Goal: Task Accomplishment & Management: Manage account settings

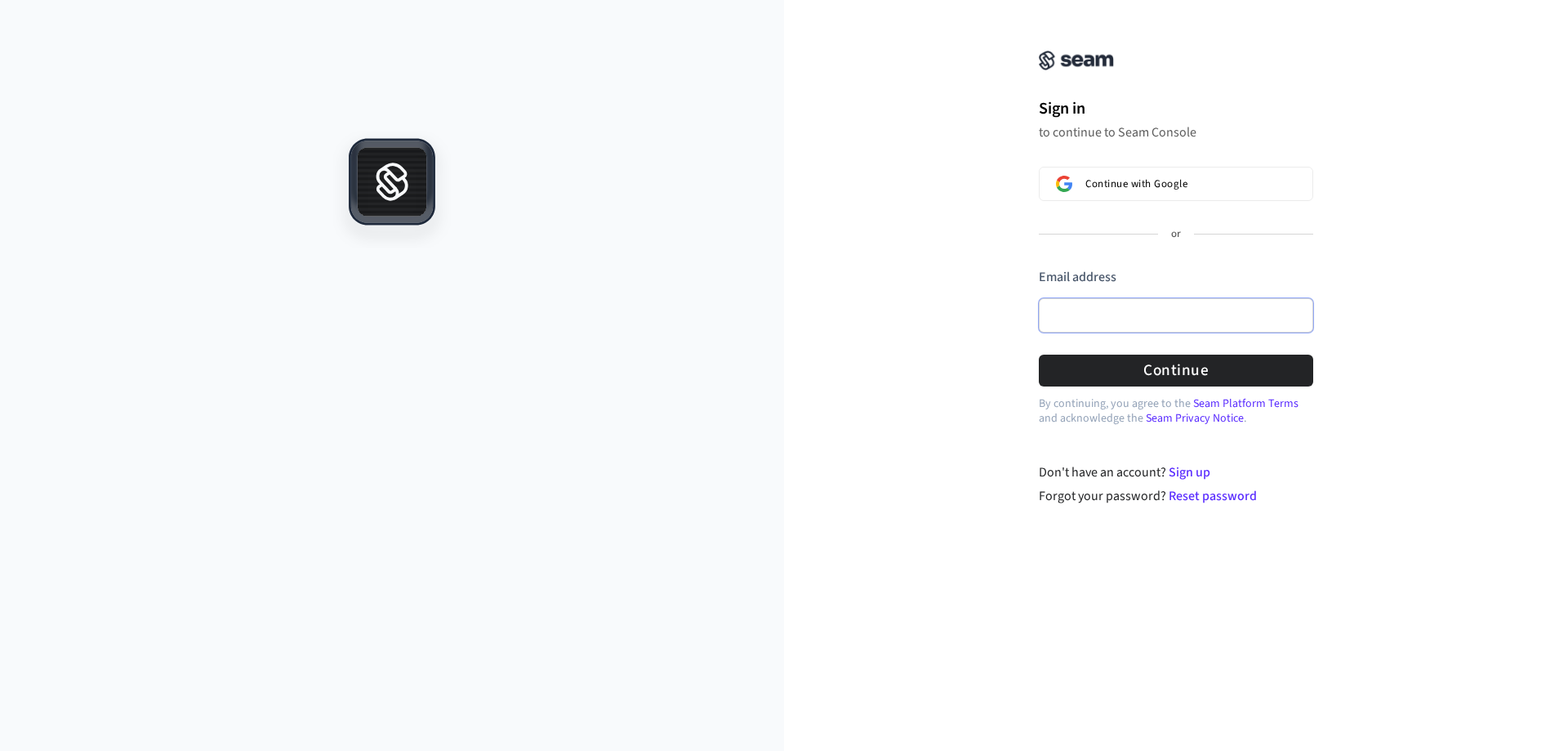
click at [1098, 315] on input "Email address" at bounding box center [1176, 315] width 274 height 34
click at [1173, 372] on button "Continue" at bounding box center [1176, 370] width 274 height 31
type input "**********"
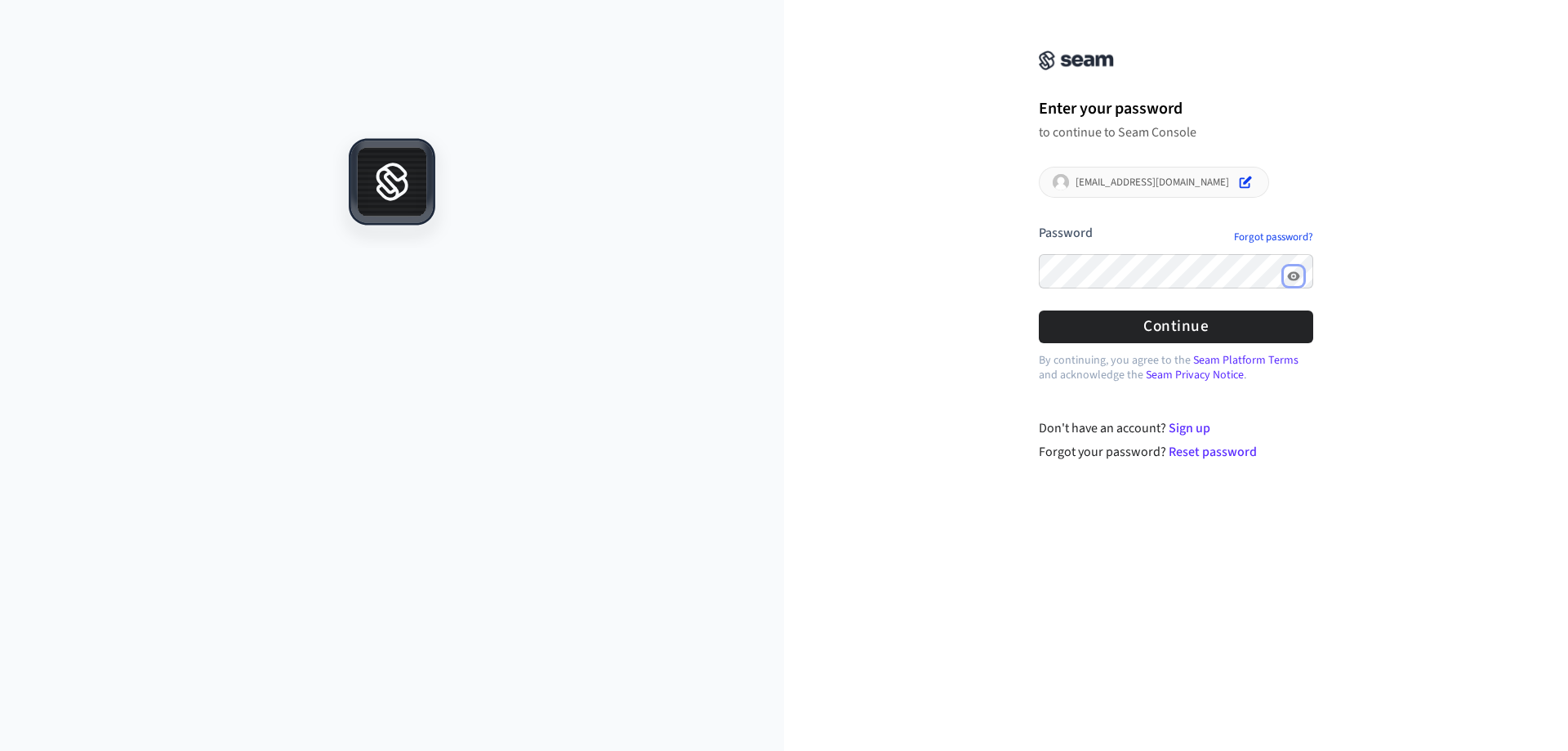
click at [1297, 278] on icon "Show password" at bounding box center [1293, 275] width 12 height 9
click at [1211, 325] on button "Continue" at bounding box center [1176, 326] width 274 height 31
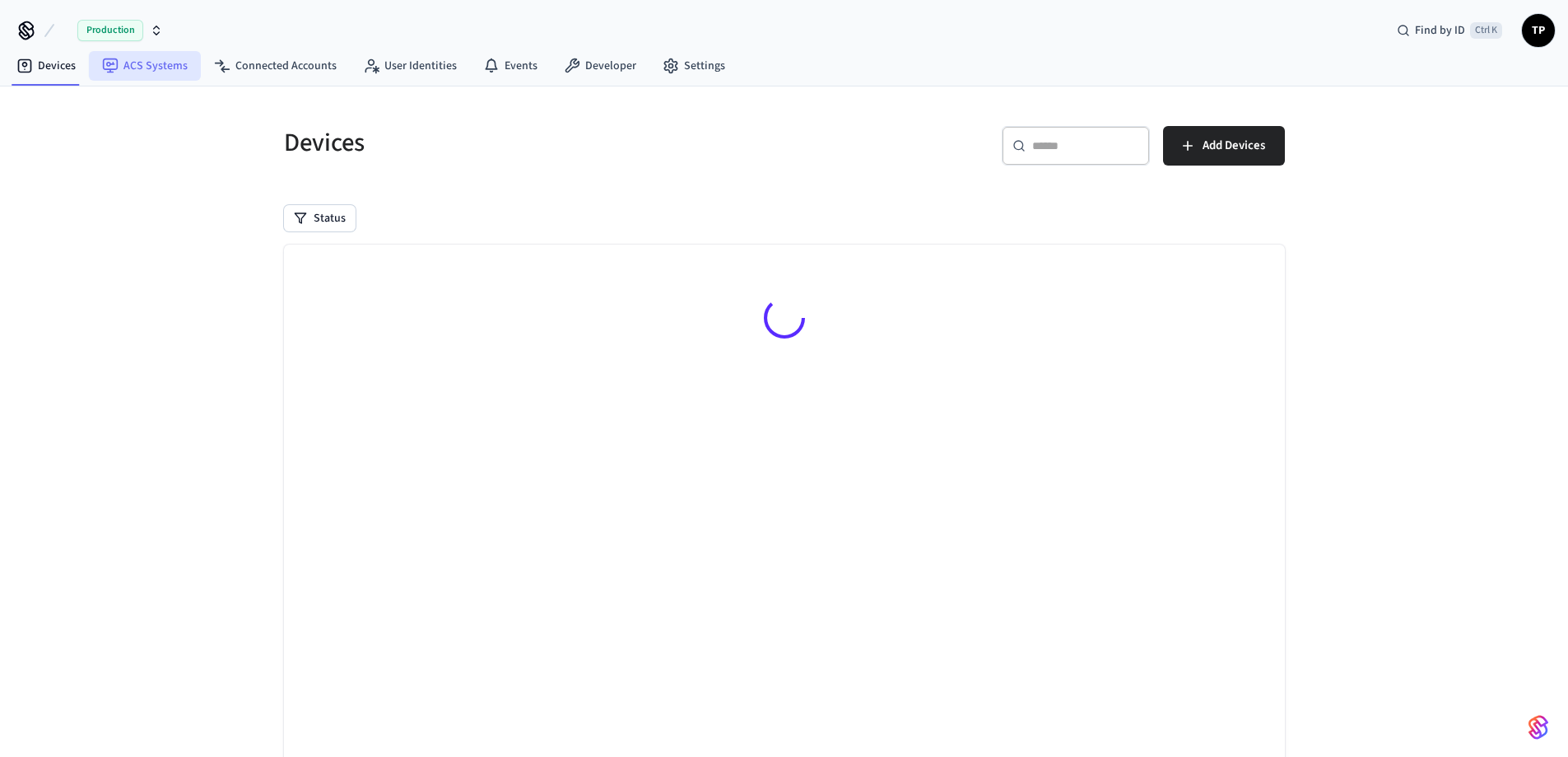
drag, startPoint x: 153, startPoint y: 62, endPoint x: 324, endPoint y: 112, distance: 178.2
click at [152, 62] on link "ACS Systems" at bounding box center [145, 65] width 112 height 30
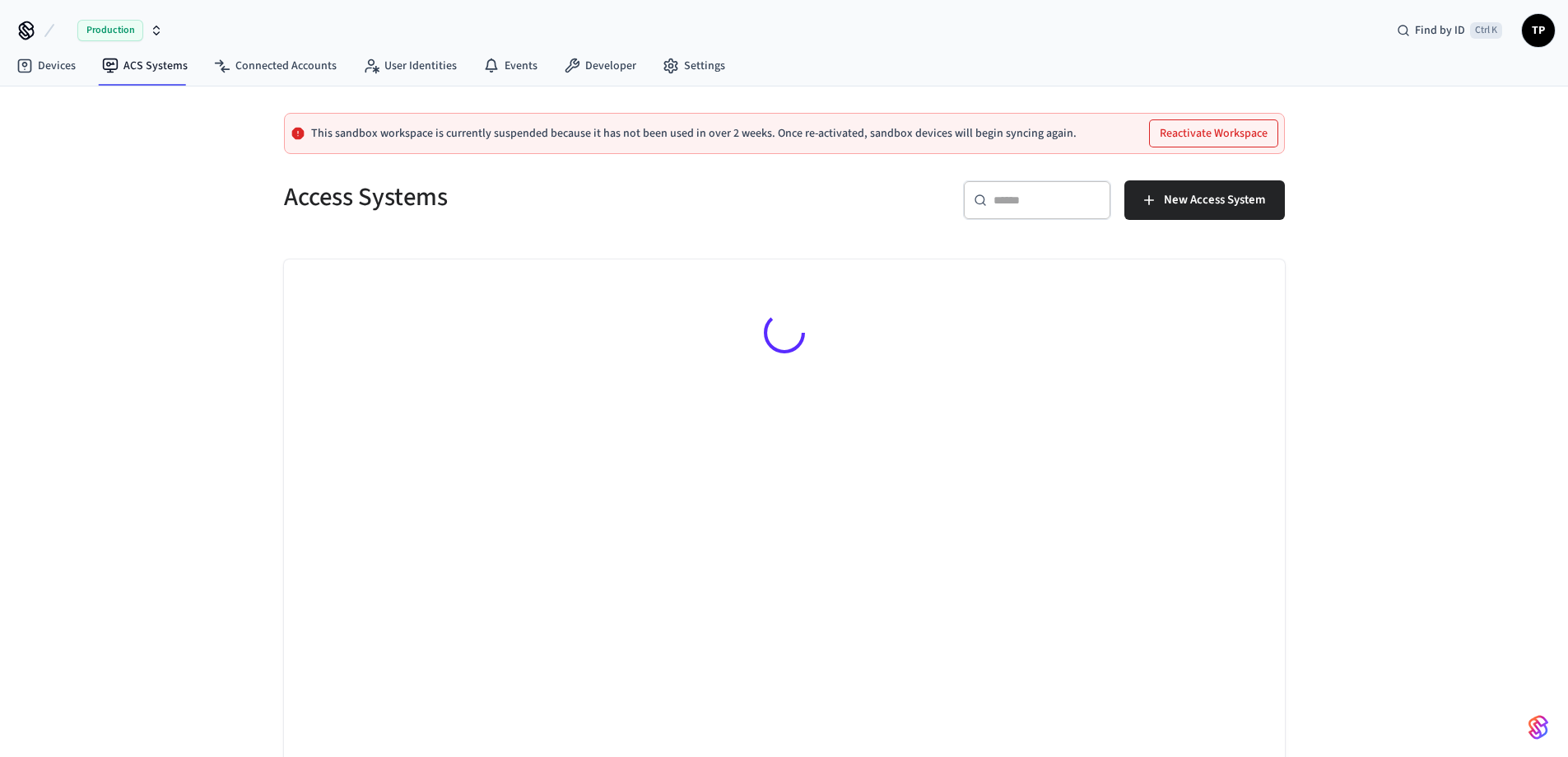
click at [1206, 134] on button "Reactivate Workspace" at bounding box center [1214, 133] width 128 height 26
click at [103, 35] on span "Production" at bounding box center [110, 31] width 66 height 21
click at [610, 14] on div "Production Find by ID Ctrl K TP" at bounding box center [784, 24] width 1568 height 48
click at [47, 65] on link "Devices" at bounding box center [45, 65] width 85 height 30
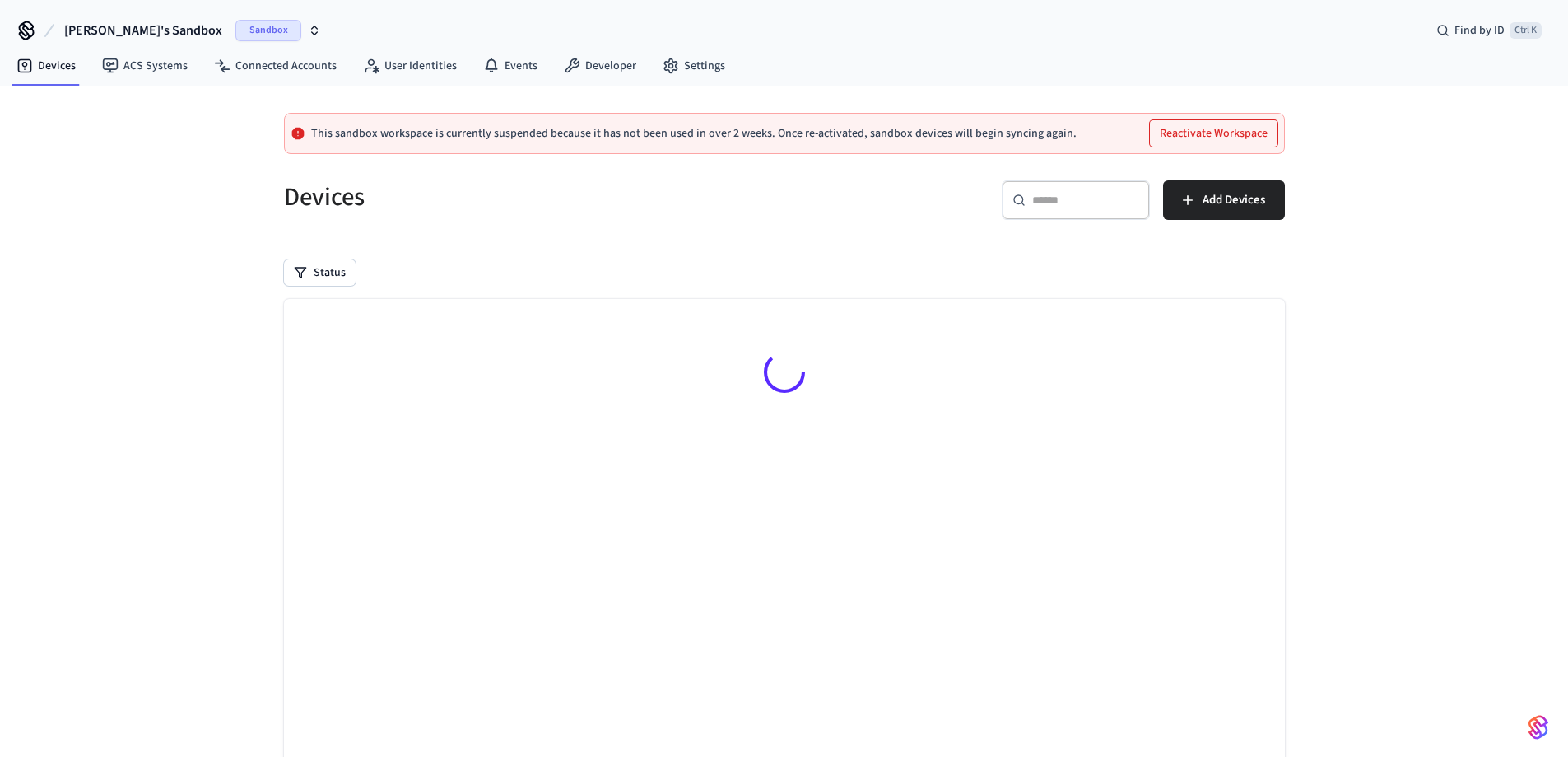
click at [1222, 135] on button "Reactivate Workspace" at bounding box center [1214, 133] width 128 height 26
click at [160, 68] on link "ACS Systems" at bounding box center [145, 65] width 112 height 30
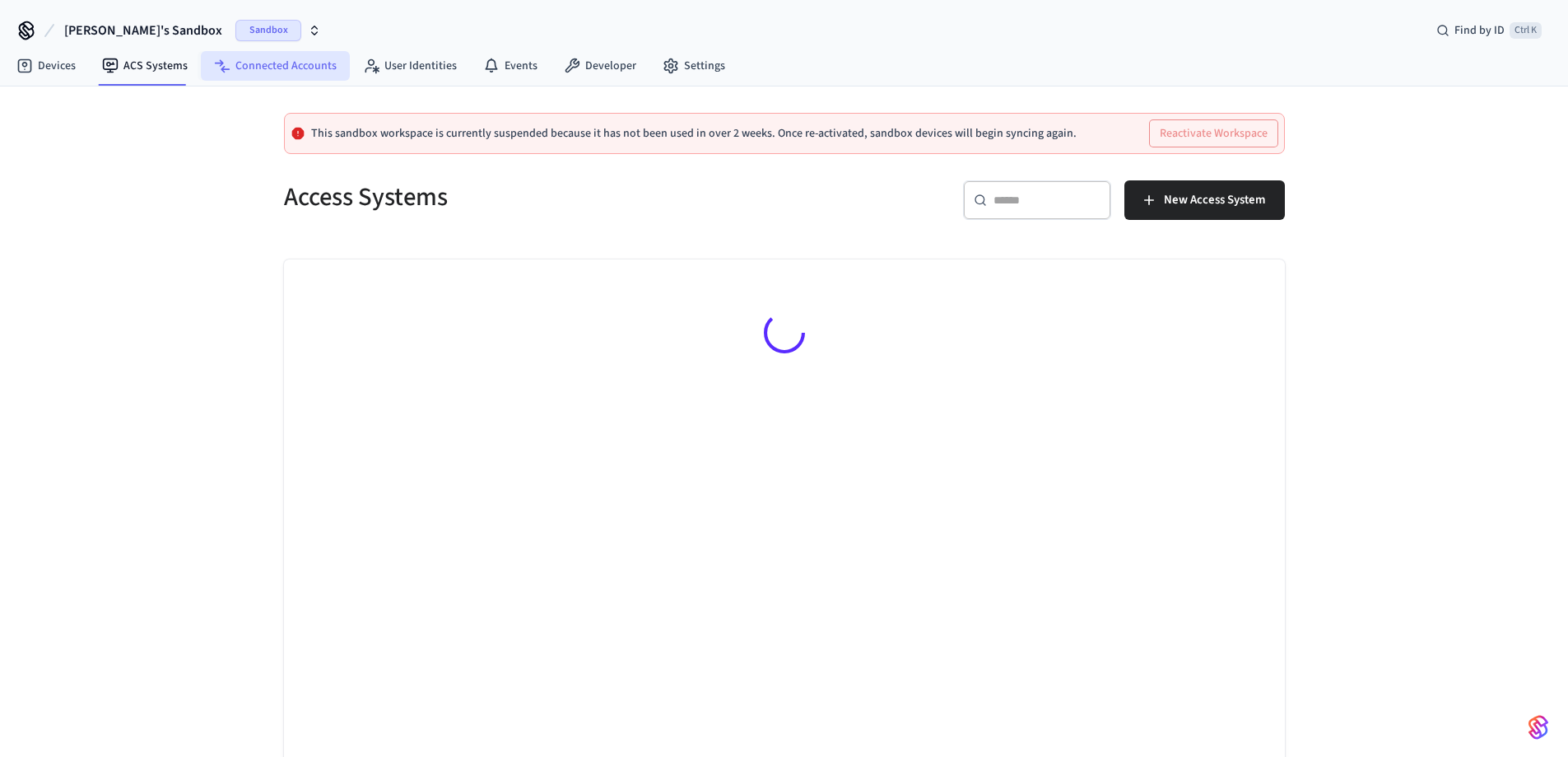
click at [298, 66] on link "Connected Accounts" at bounding box center [275, 65] width 149 height 30
click at [413, 66] on link "User Identities" at bounding box center [409, 65] width 120 height 30
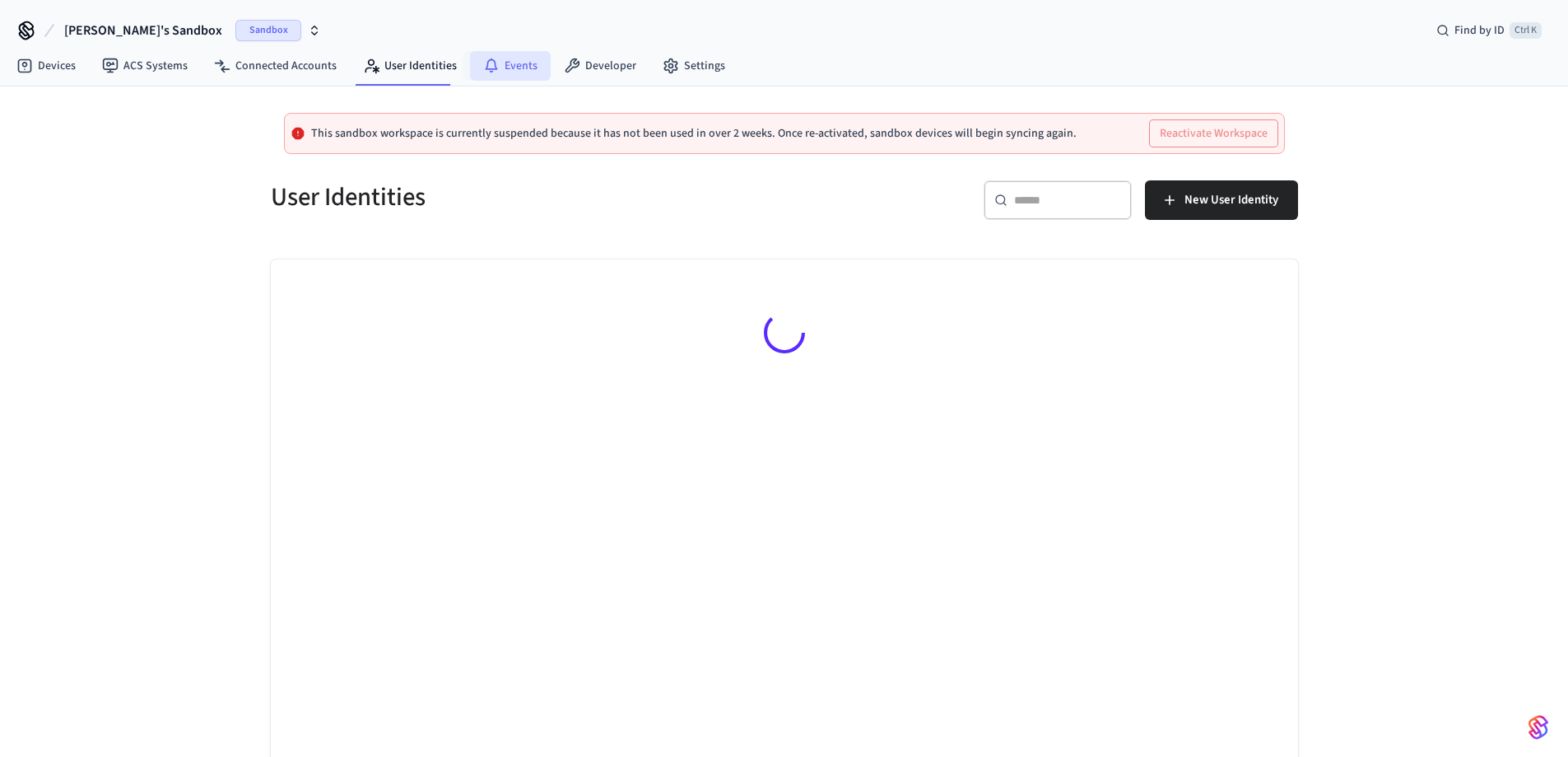
click at [523, 76] on link "Events" at bounding box center [511, 65] width 81 height 30
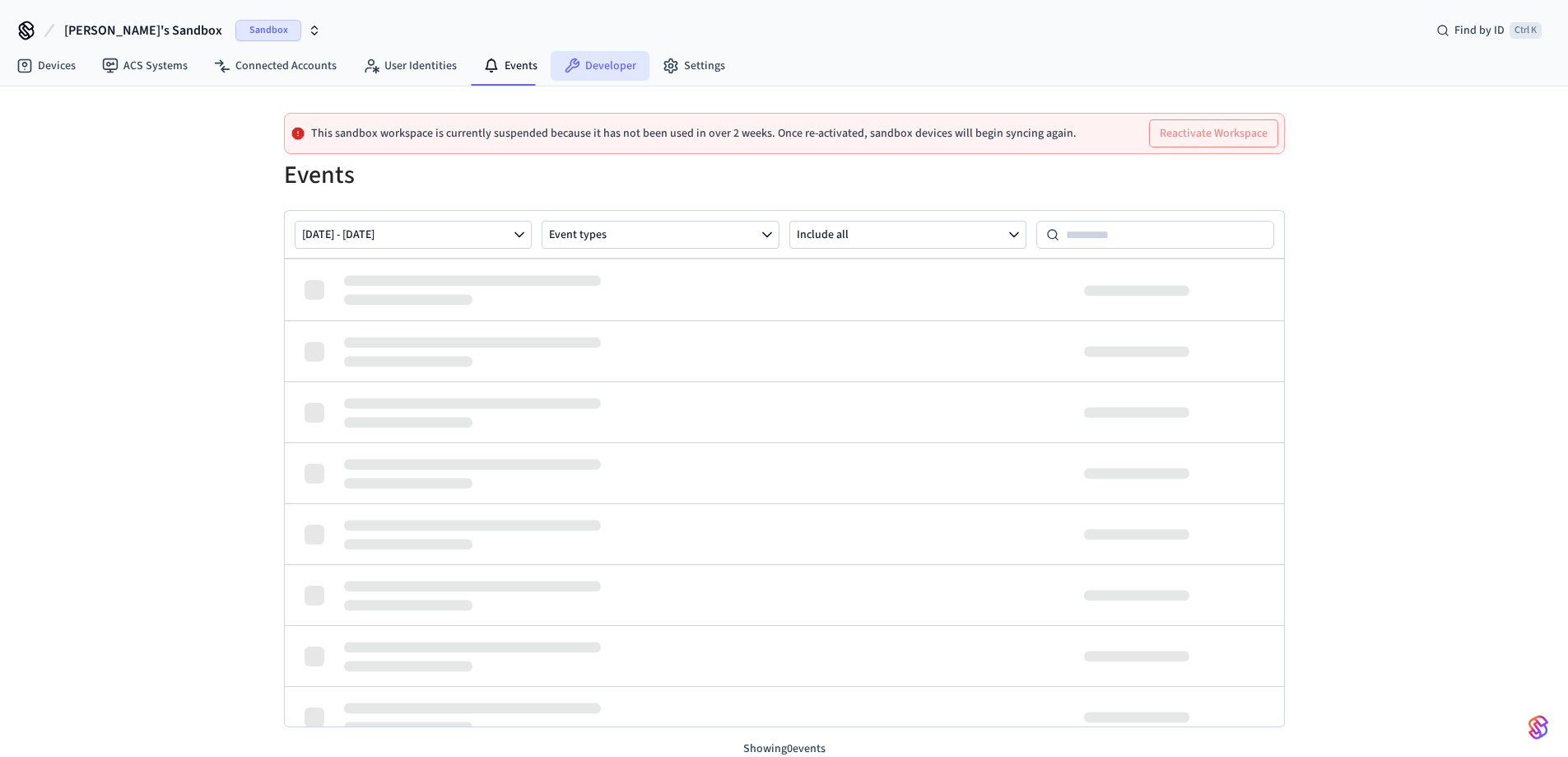
click at [604, 60] on link "Developer" at bounding box center [600, 65] width 99 height 30
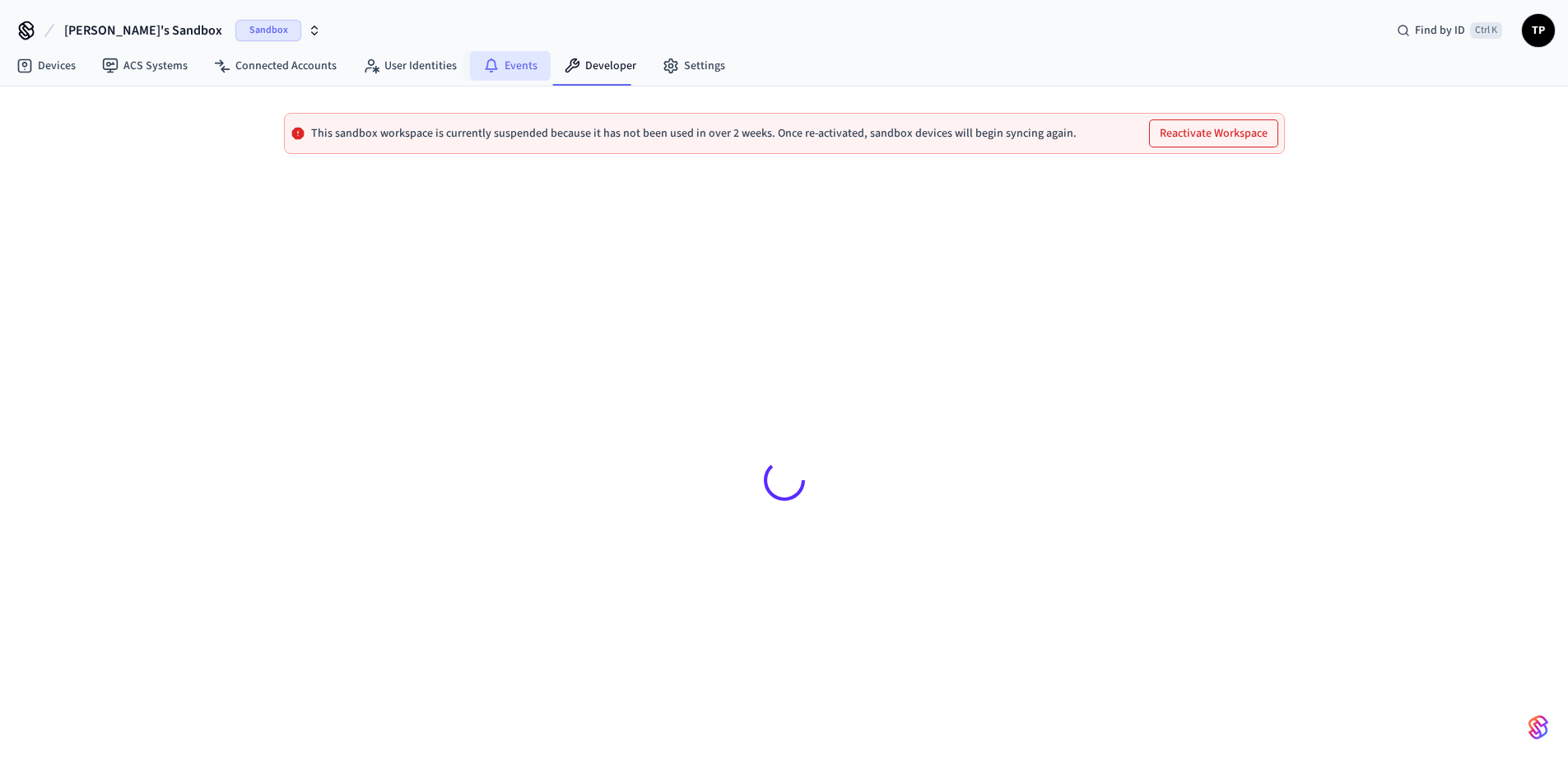
click at [520, 62] on link "Events" at bounding box center [511, 65] width 81 height 30
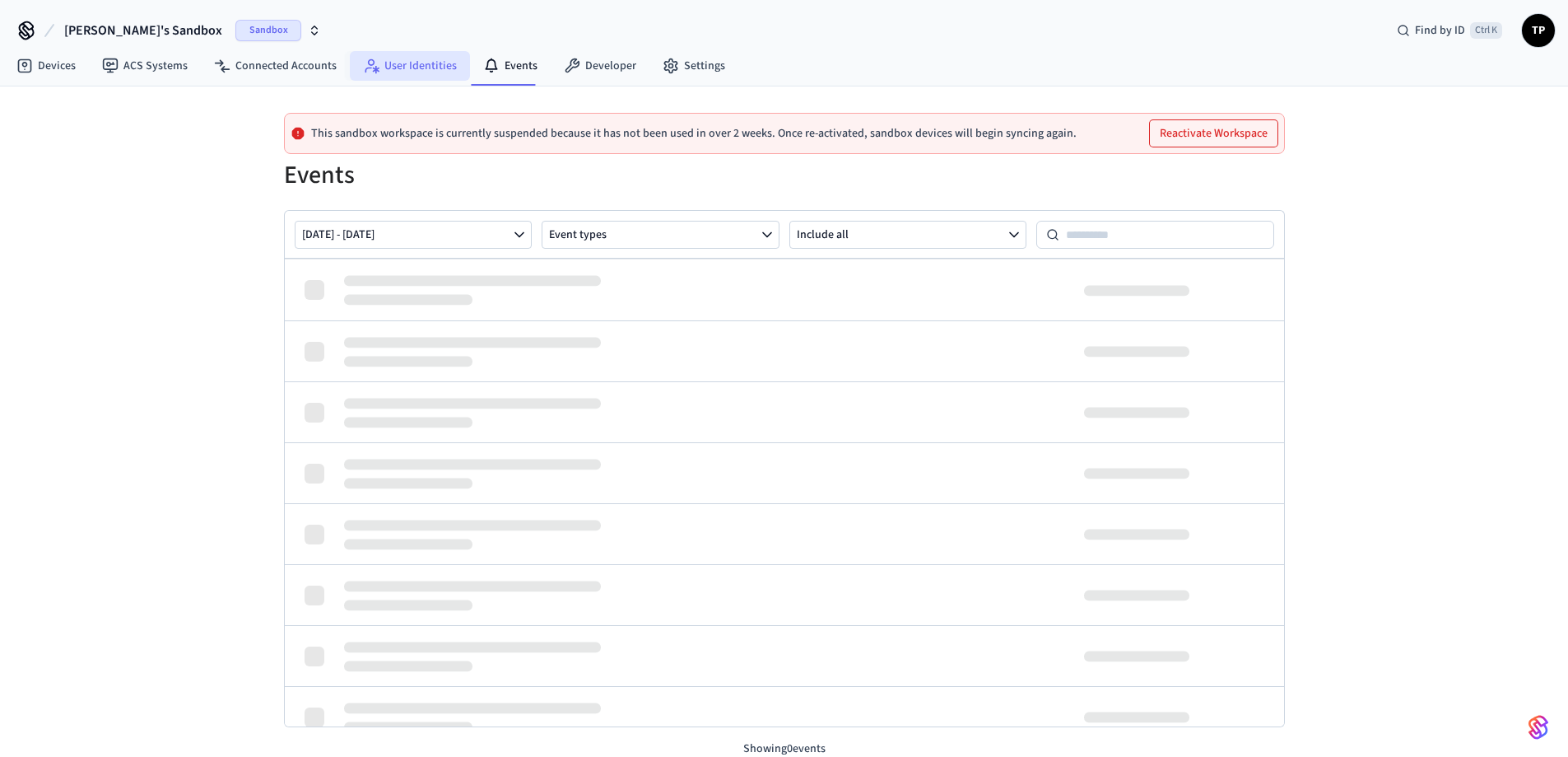
click at [393, 53] on link "User Identities" at bounding box center [409, 65] width 120 height 30
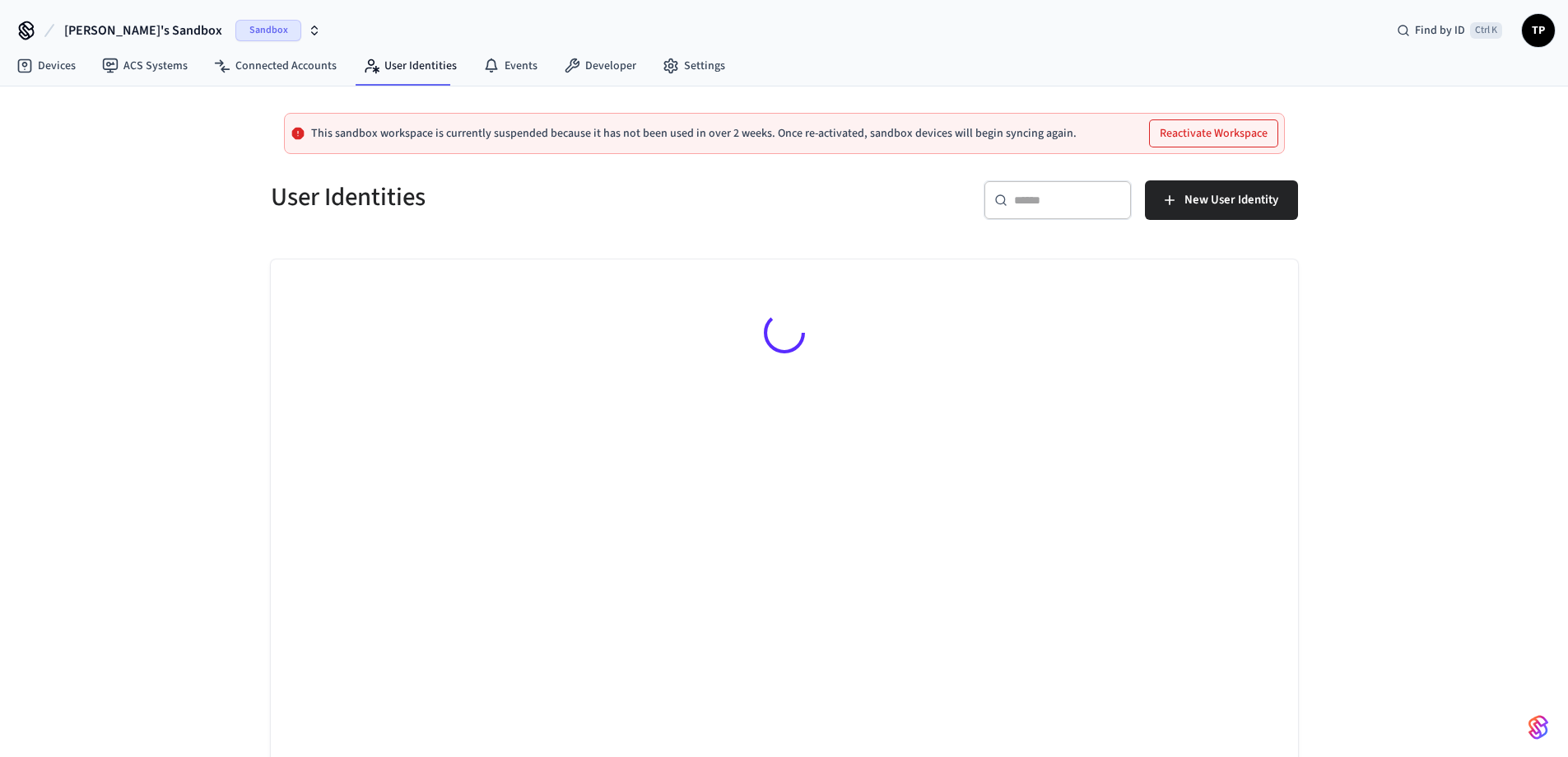
click at [308, 33] on icon "button" at bounding box center [315, 31] width 13 height 13
click at [63, 102] on span "Tomi's Sandbox" at bounding box center [104, 106] width 141 height 16
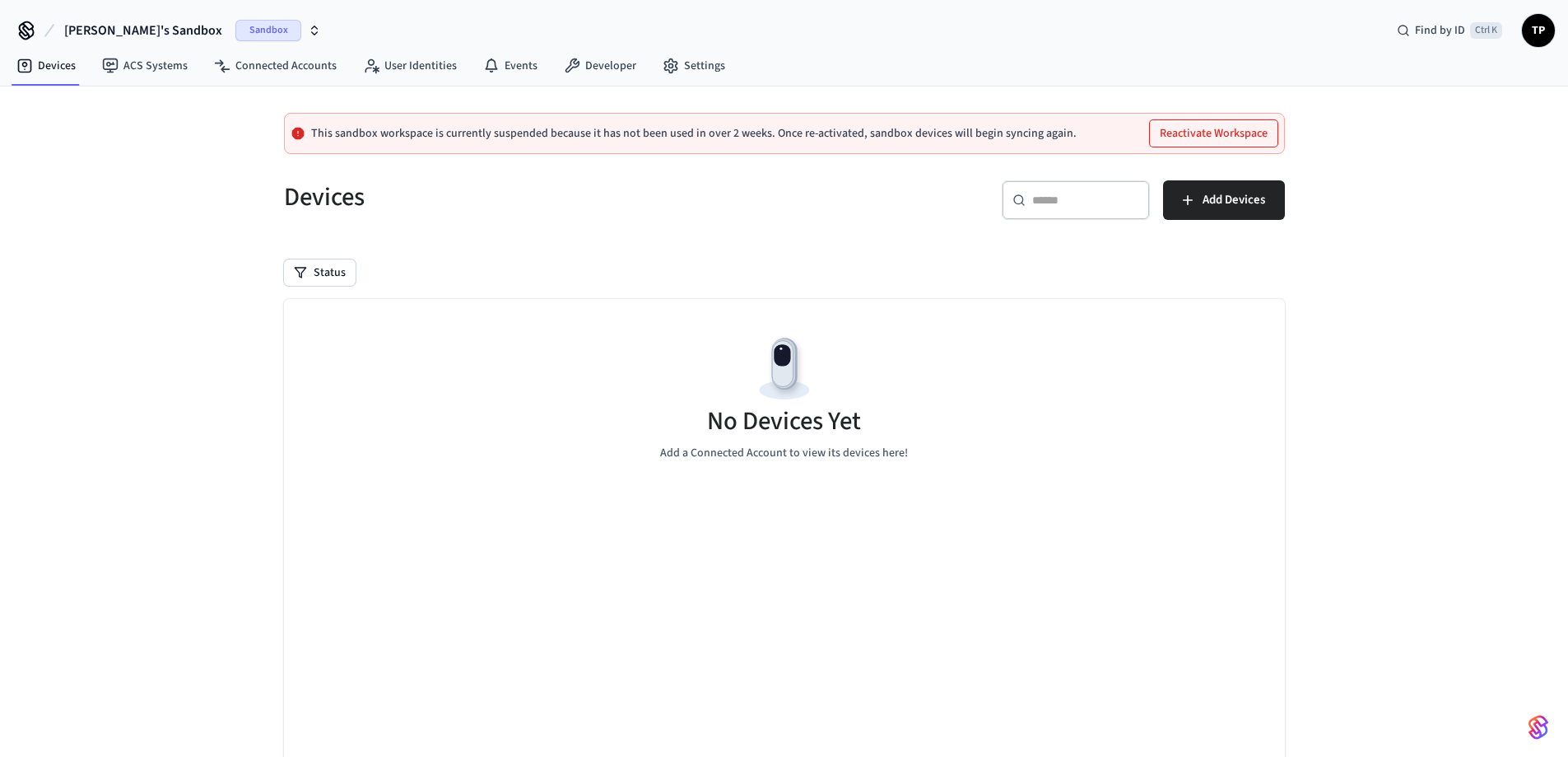
click at [235, 26] on span "Sandbox" at bounding box center [268, 31] width 66 height 21
click at [357, 12] on div "Tomi's Sandbox Sandbox Find by ID Ctrl K TP" at bounding box center [784, 24] width 1568 height 48
click at [517, 71] on link "Events" at bounding box center [511, 65] width 81 height 30
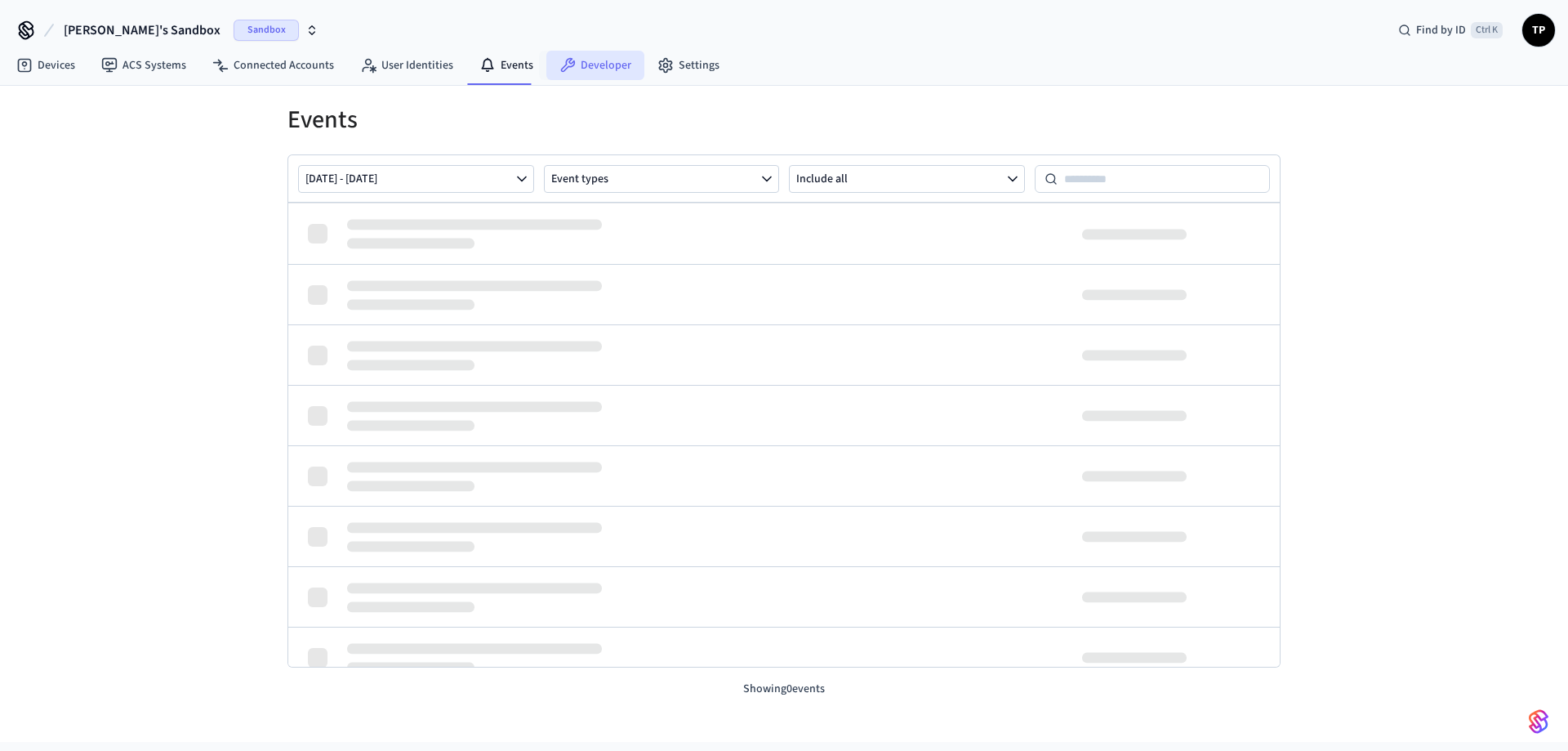
click at [612, 66] on link "Developer" at bounding box center [595, 65] width 98 height 30
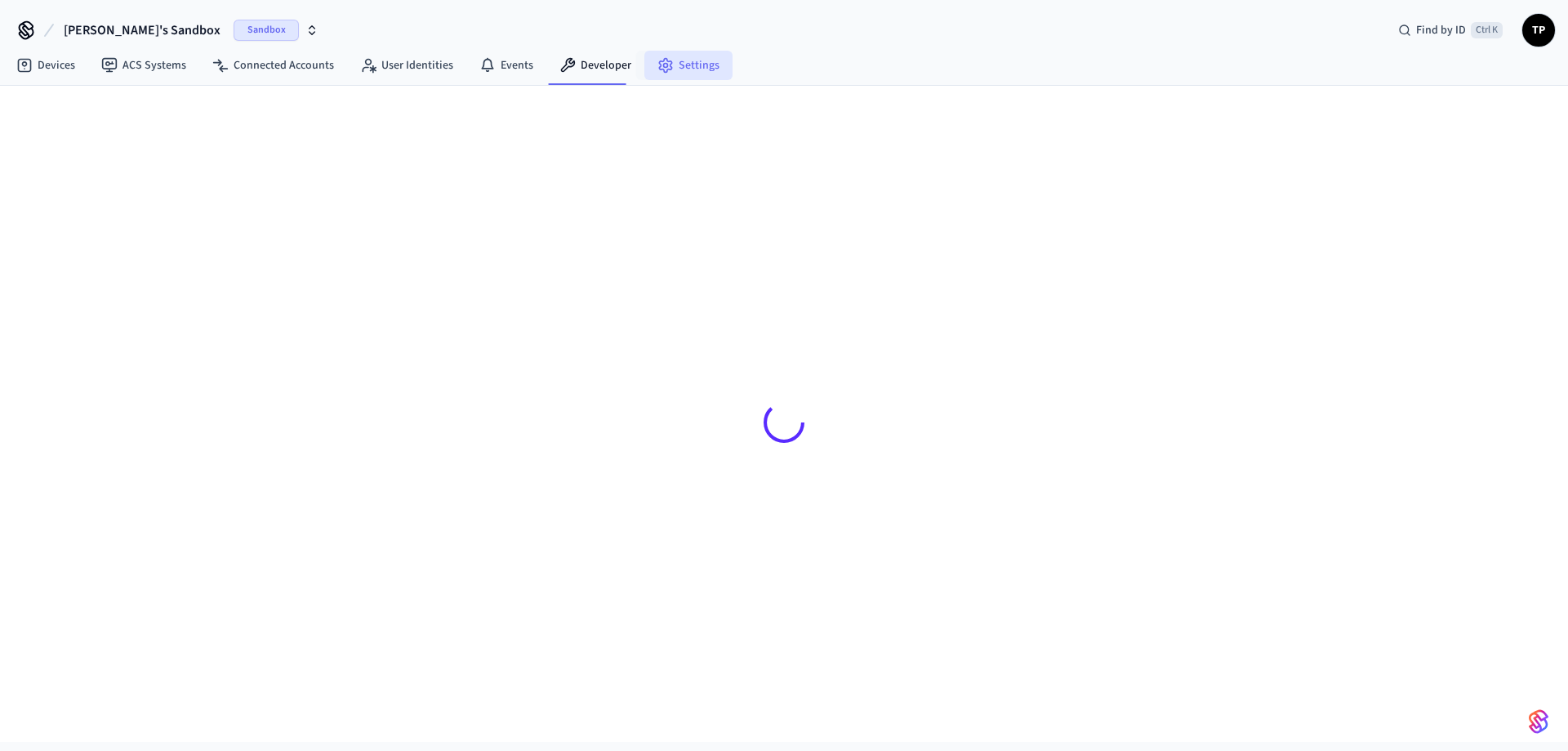
click at [694, 64] on link "Settings" at bounding box center [688, 65] width 89 height 30
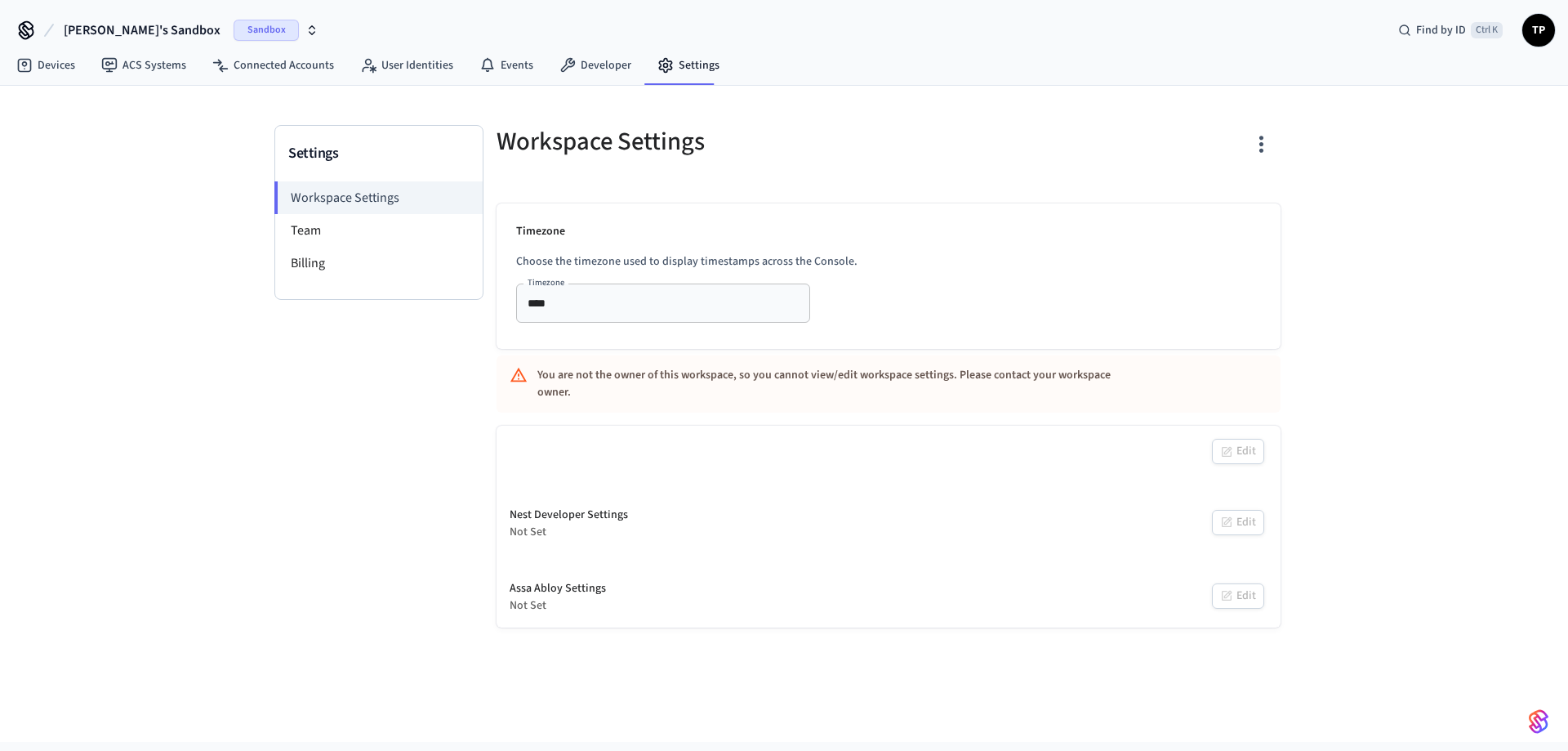
click at [746, 295] on input "****" at bounding box center [639, 302] width 236 height 20
click at [902, 149] on div at bounding box center [1089, 151] width 382 height 52
click at [726, 314] on div "**** Timezone" at bounding box center [663, 303] width 294 height 39
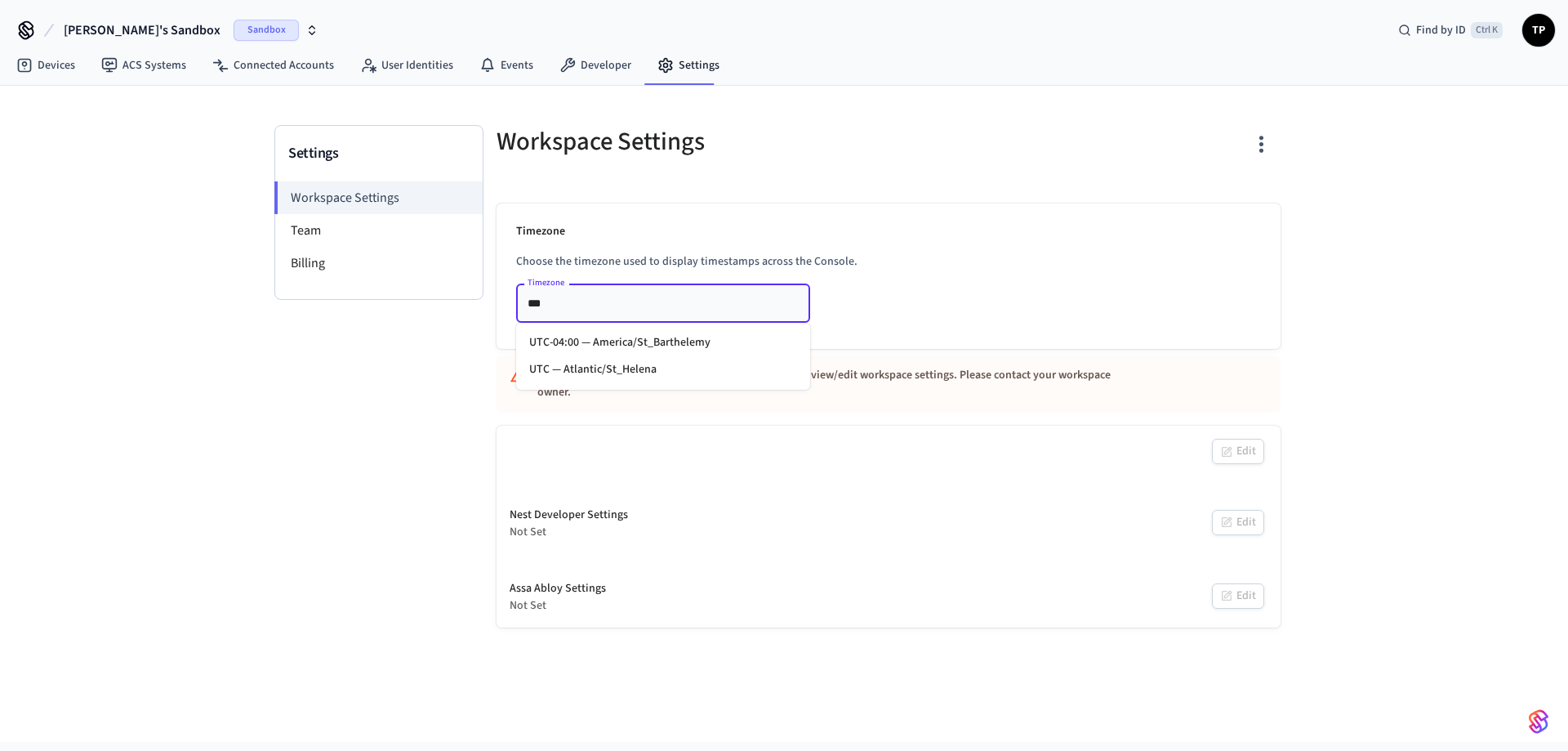
type input "****"
click at [726, 313] on input "****" at bounding box center [639, 302] width 236 height 20
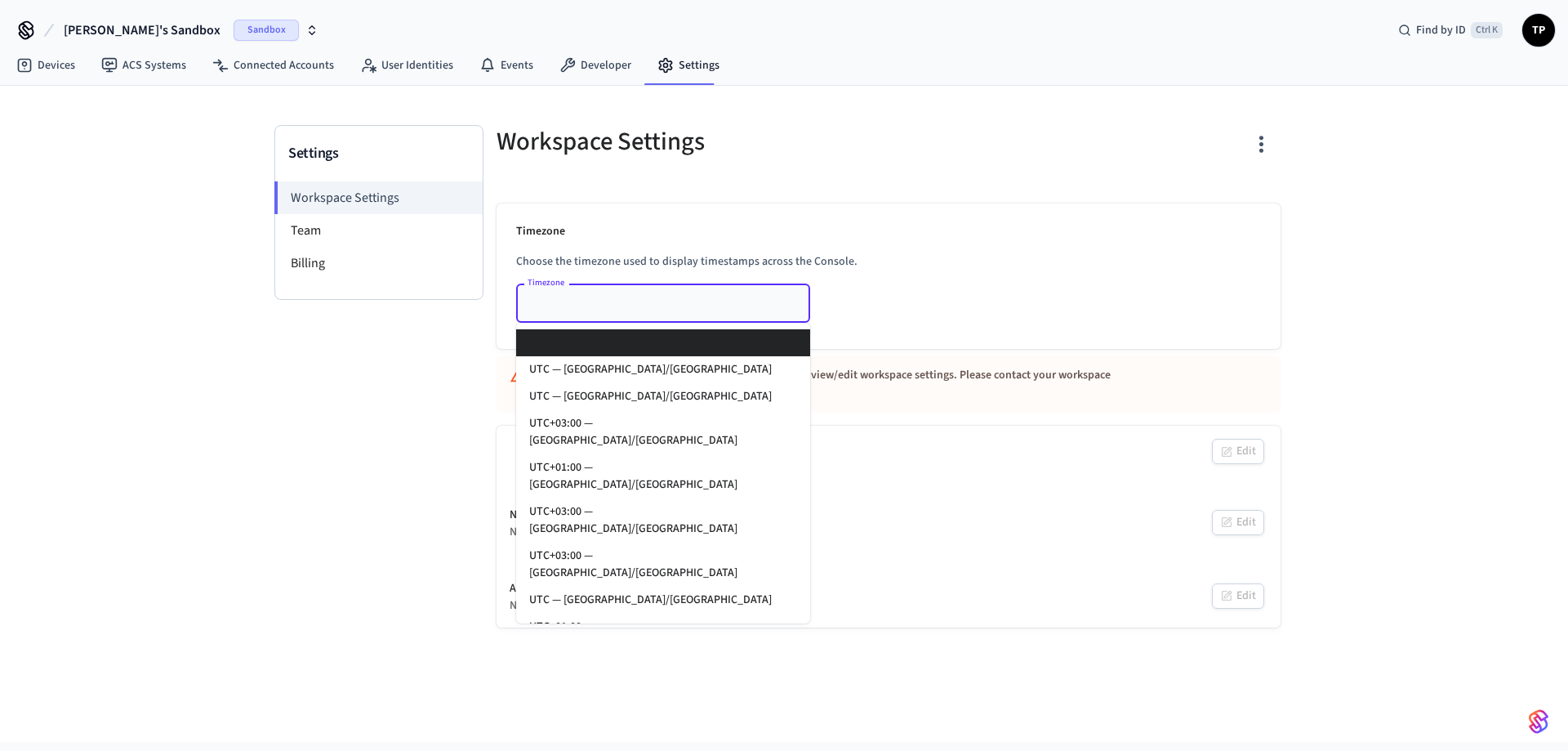
type input "****"
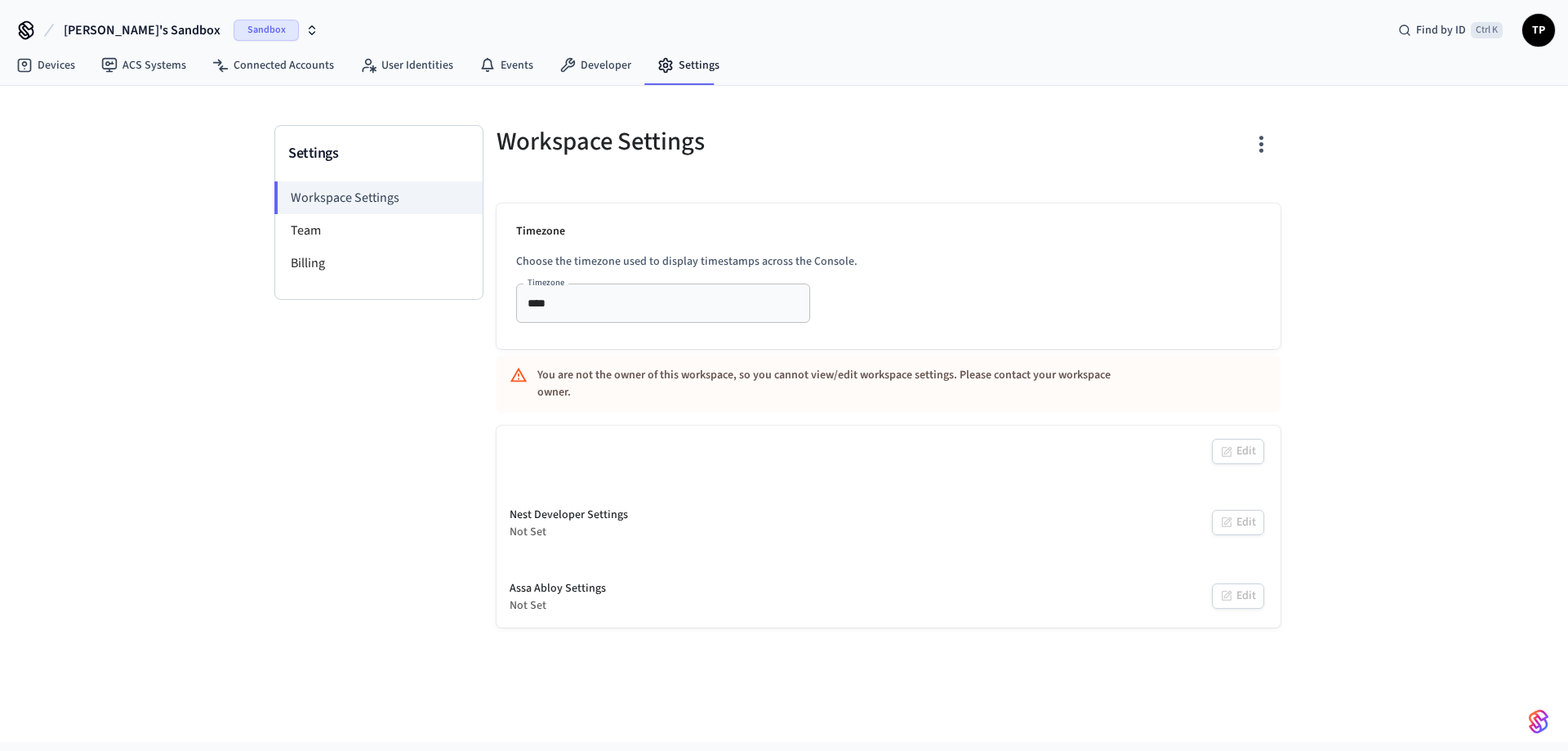
click at [893, 203] on div "Workspace Settings Timezone Choose the timezone used to display timestamps acro…" at bounding box center [889, 376] width 810 height 502
click at [610, 47] on div "Tomi's Sandbox Sandbox Find by ID Ctrl K TP" at bounding box center [784, 24] width 1568 height 48
click at [607, 52] on link "Developer" at bounding box center [595, 65] width 98 height 30
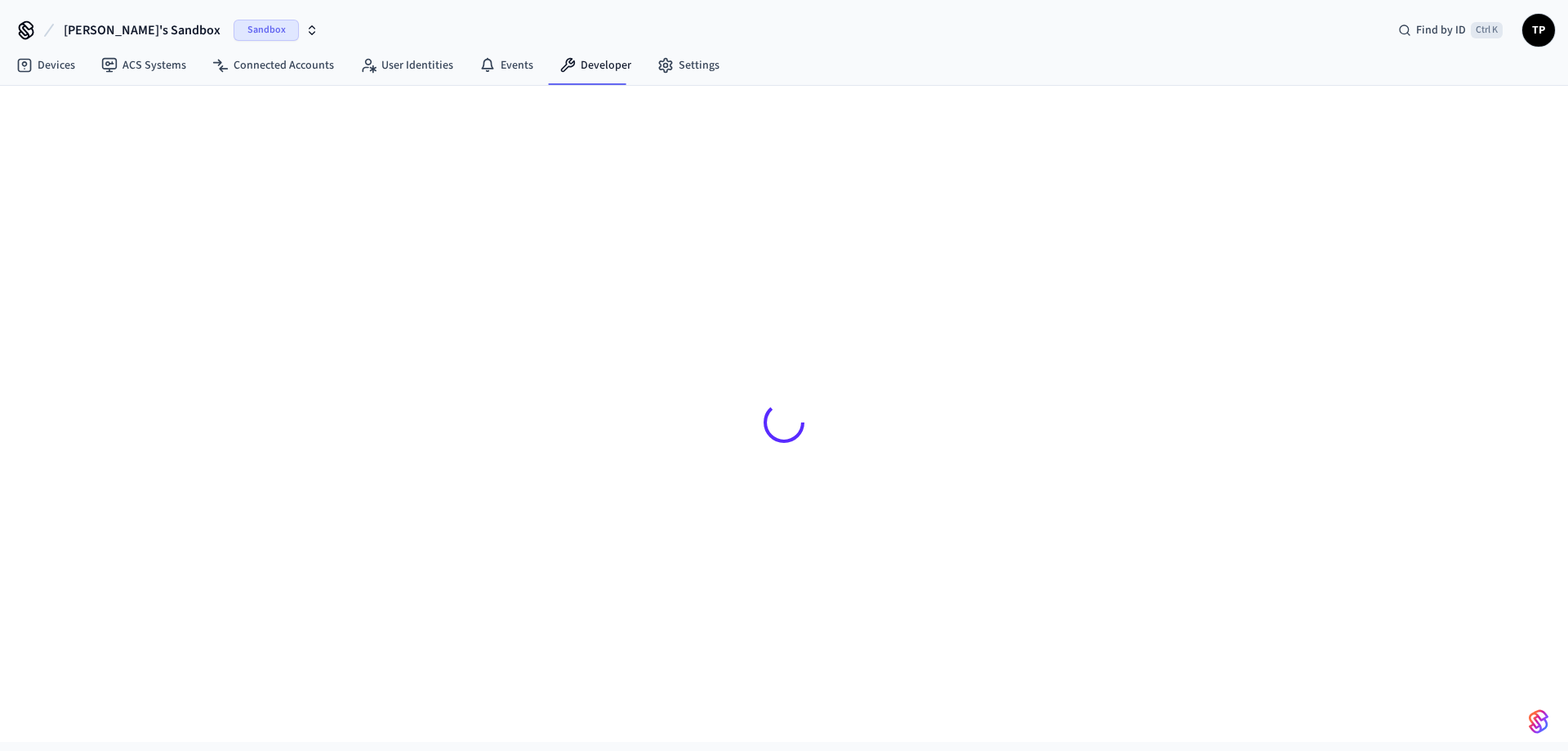
click at [26, 34] on icon at bounding box center [27, 29] width 13 height 13
click at [484, 69] on icon at bounding box center [487, 65] width 16 height 16
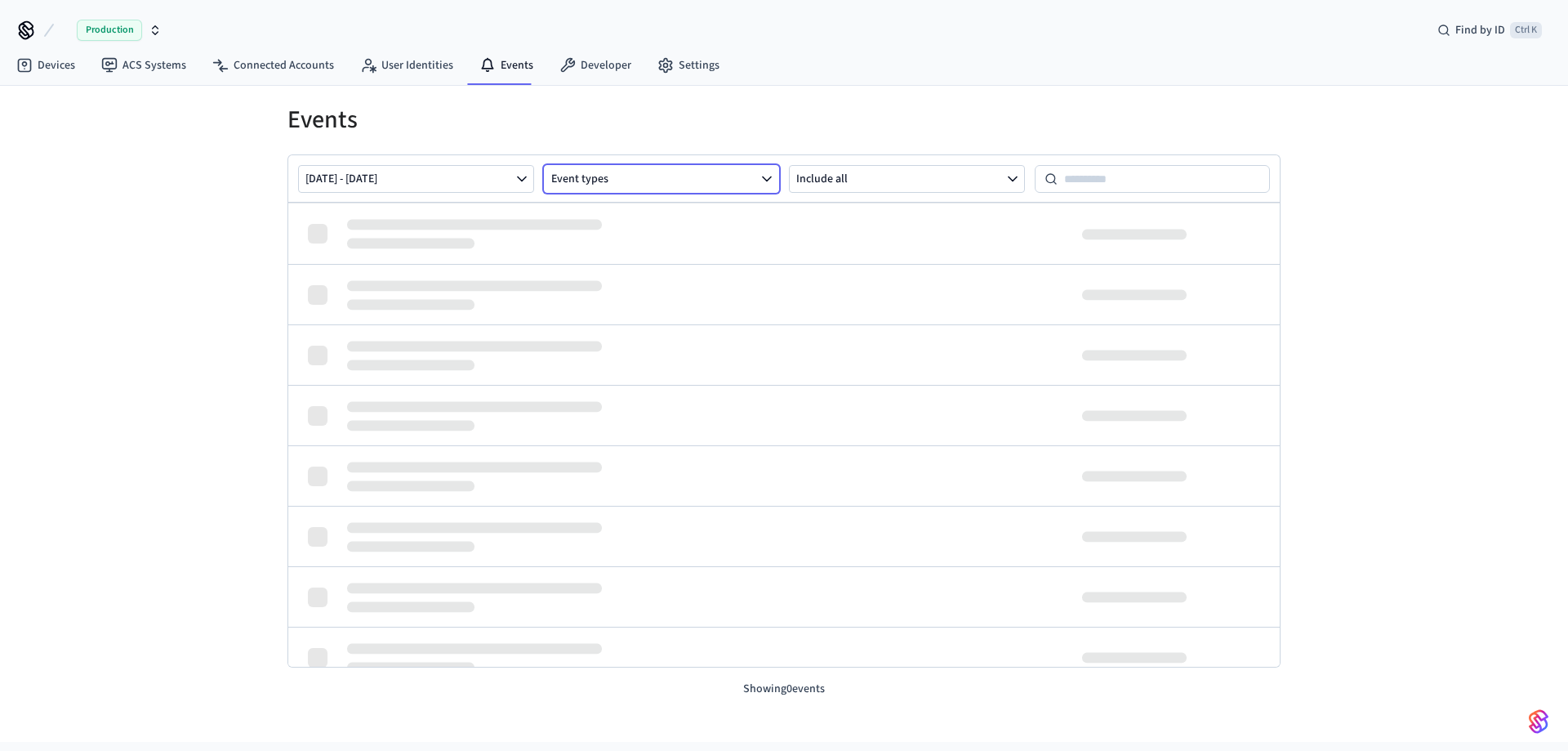
click at [632, 180] on button "Event types" at bounding box center [662, 178] width 236 height 28
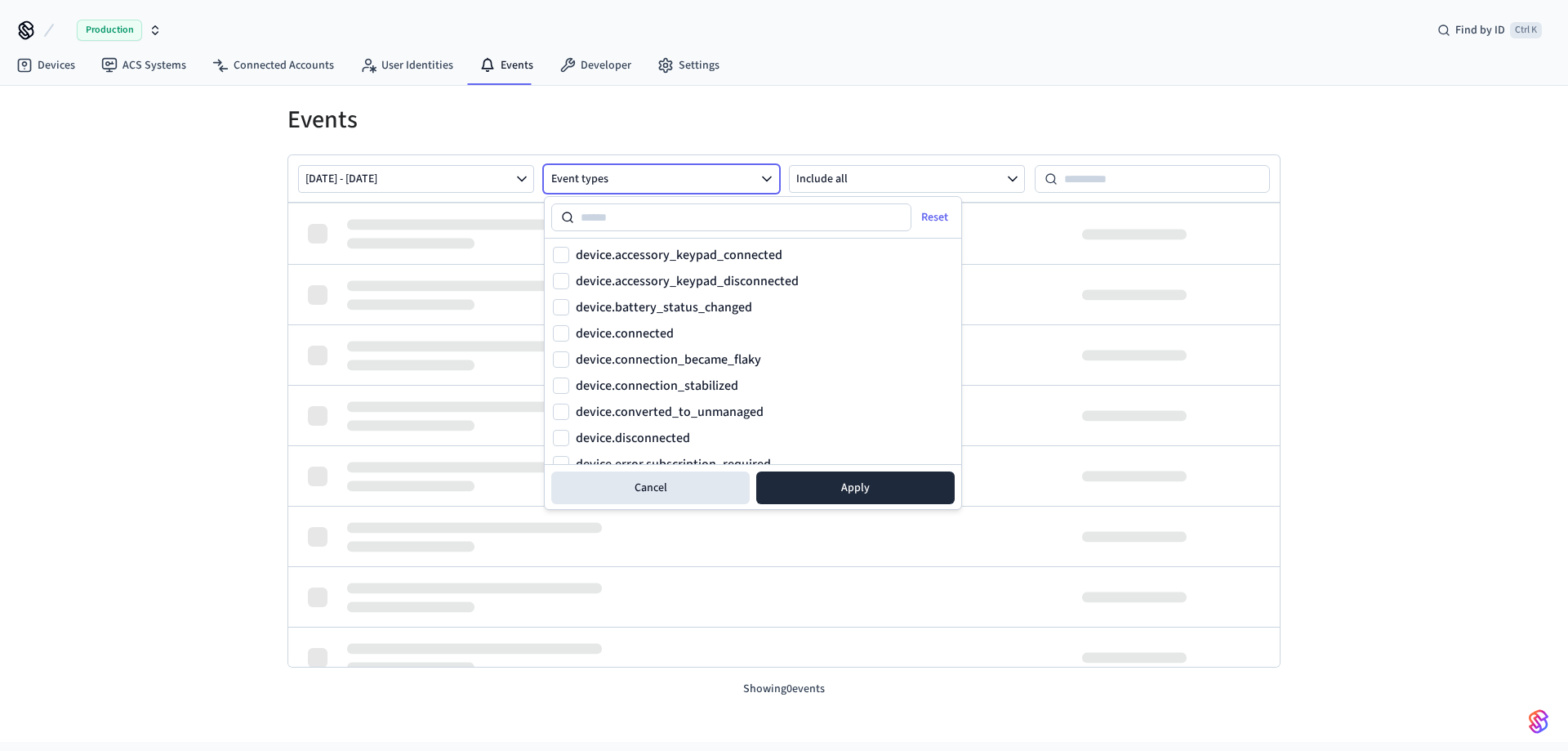
click at [632, 180] on button "Event types" at bounding box center [662, 178] width 236 height 28
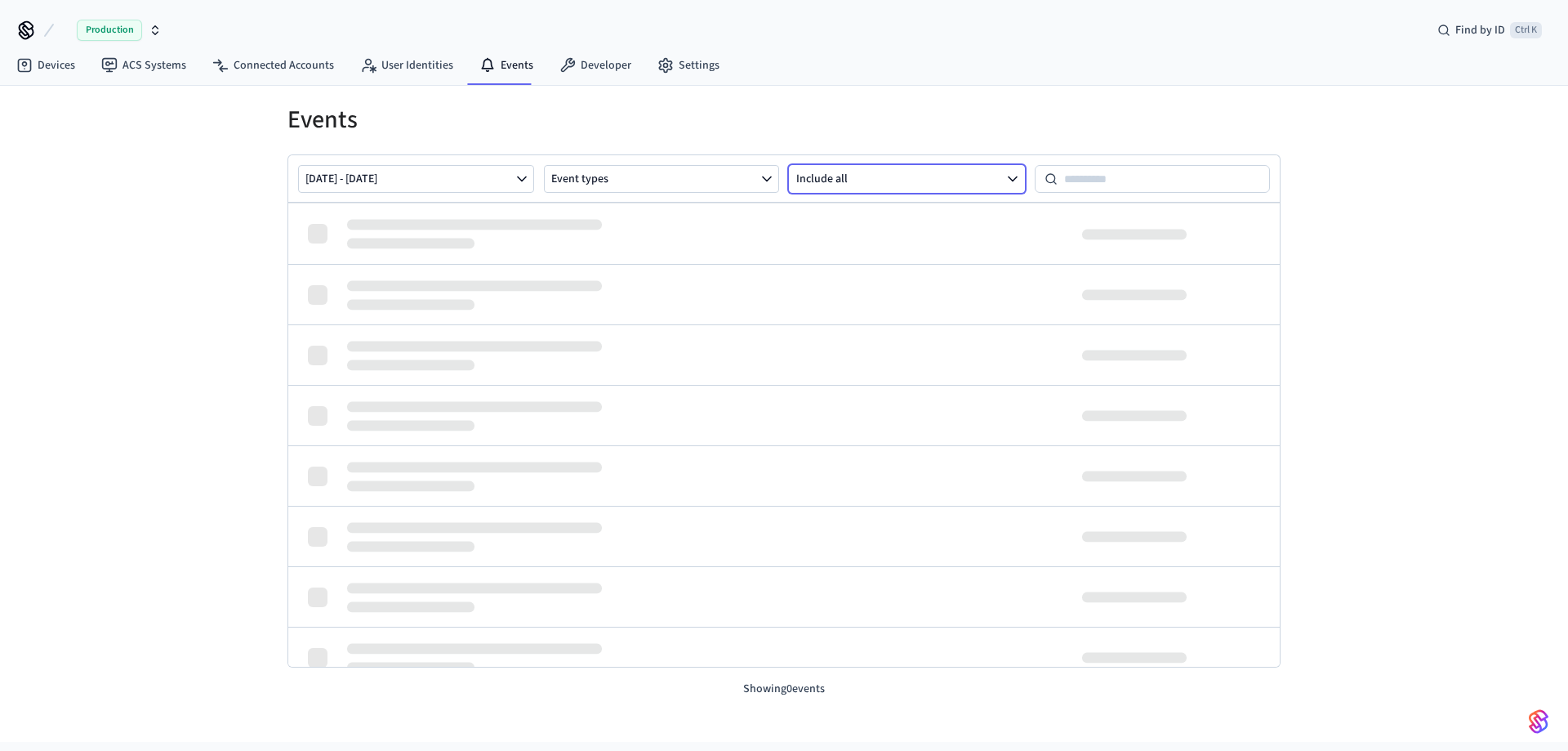
click at [899, 185] on button "Include all" at bounding box center [907, 178] width 236 height 28
click at [1081, 180] on input at bounding box center [1164, 178] width 213 height 20
click at [1088, 97] on div "Events Oct 06 2025 - Oct 13 2025 Event types Include all Showing 0 events" at bounding box center [783, 392] width 1045 height 612
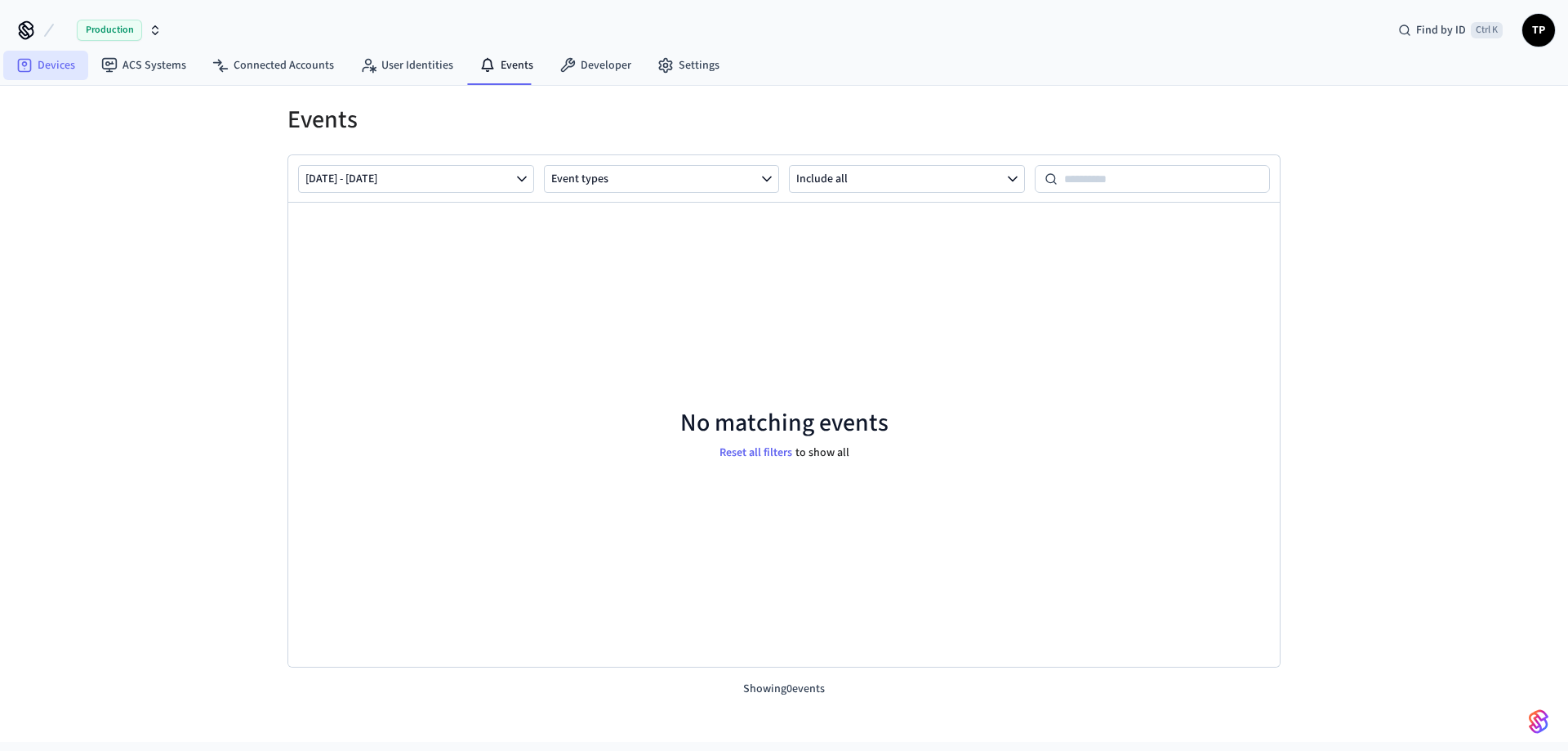
click at [61, 64] on link "Devices" at bounding box center [45, 65] width 85 height 30
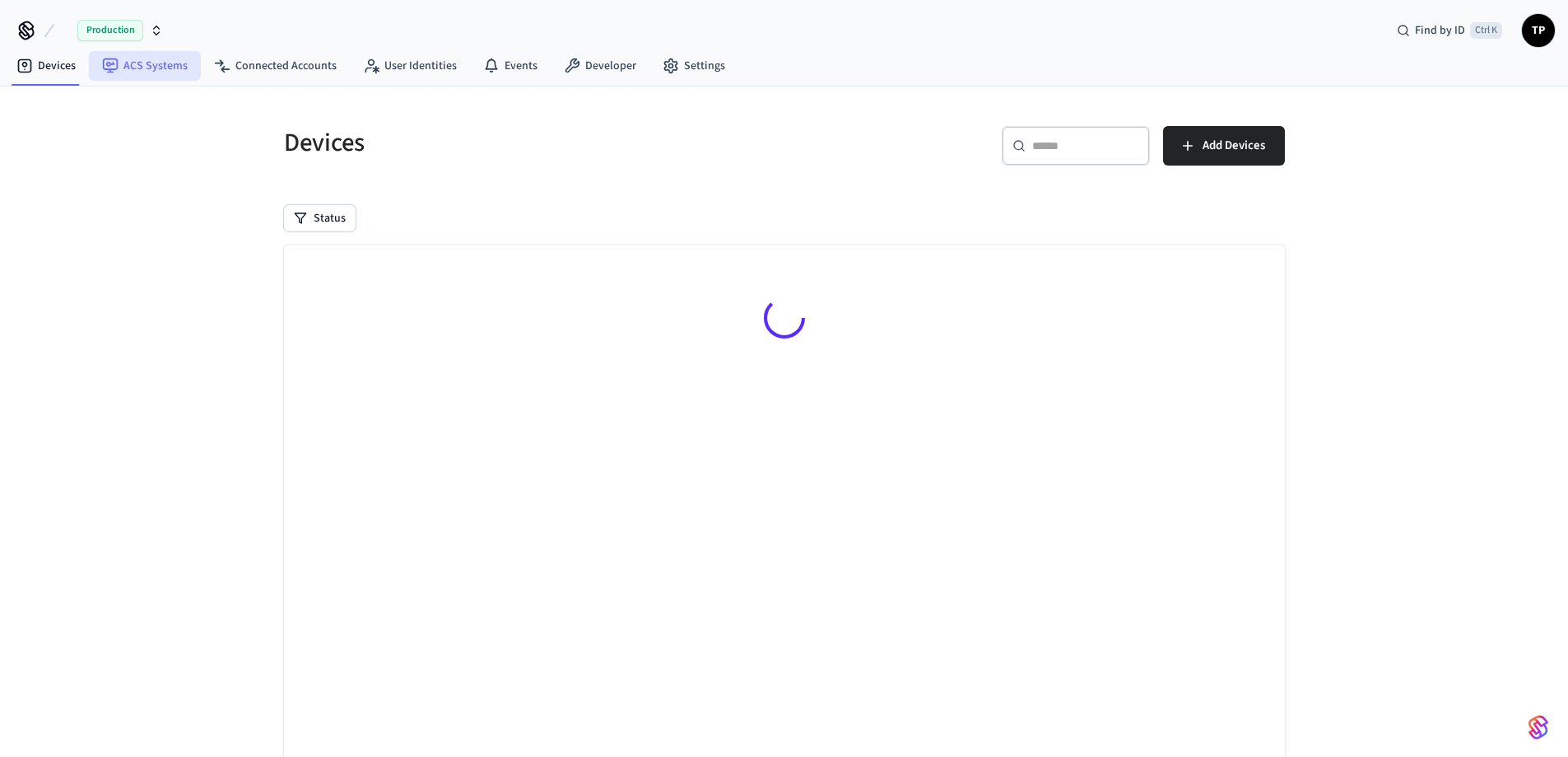
click at [163, 68] on link "ACS Systems" at bounding box center [145, 65] width 112 height 30
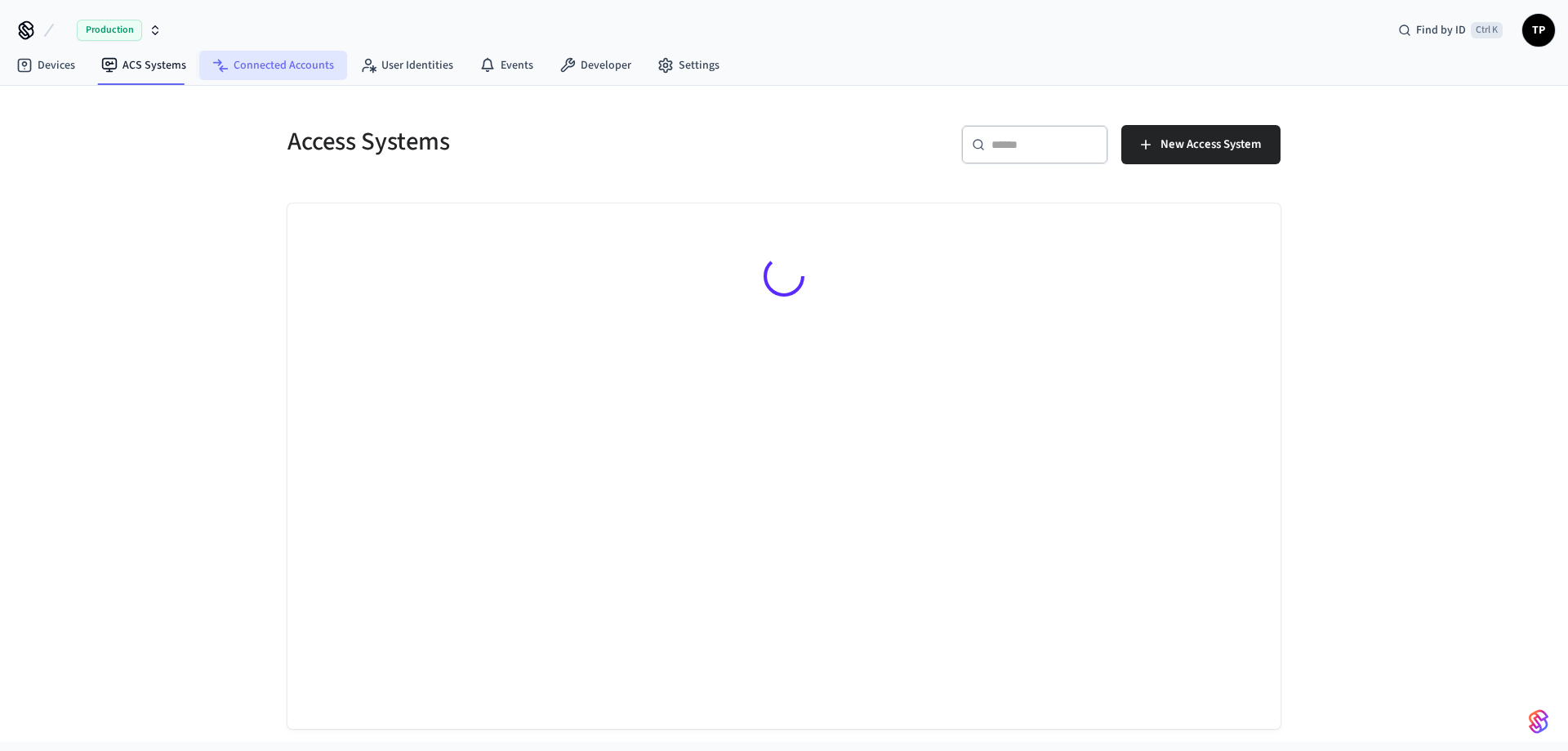
click at [299, 58] on link "Connected Accounts" at bounding box center [272, 65] width 148 height 30
click at [1546, 35] on span "TP" at bounding box center [1538, 30] width 30 height 30
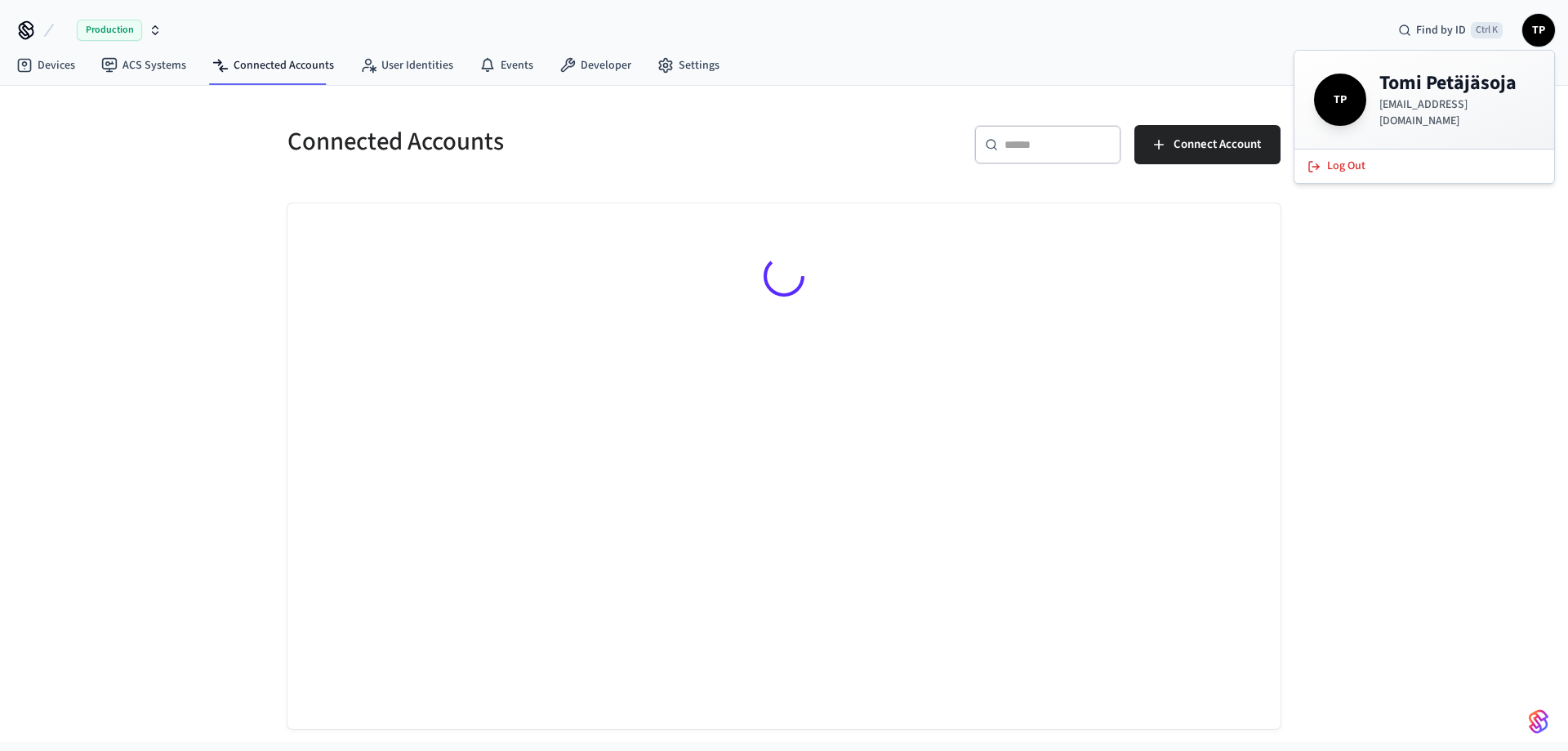
click at [1440, 81] on h4 "[PERSON_NAME]" at bounding box center [1457, 83] width 155 height 26
click at [1009, 30] on div "Production Find by ID Ctrl K TP" at bounding box center [784, 24] width 1568 height 48
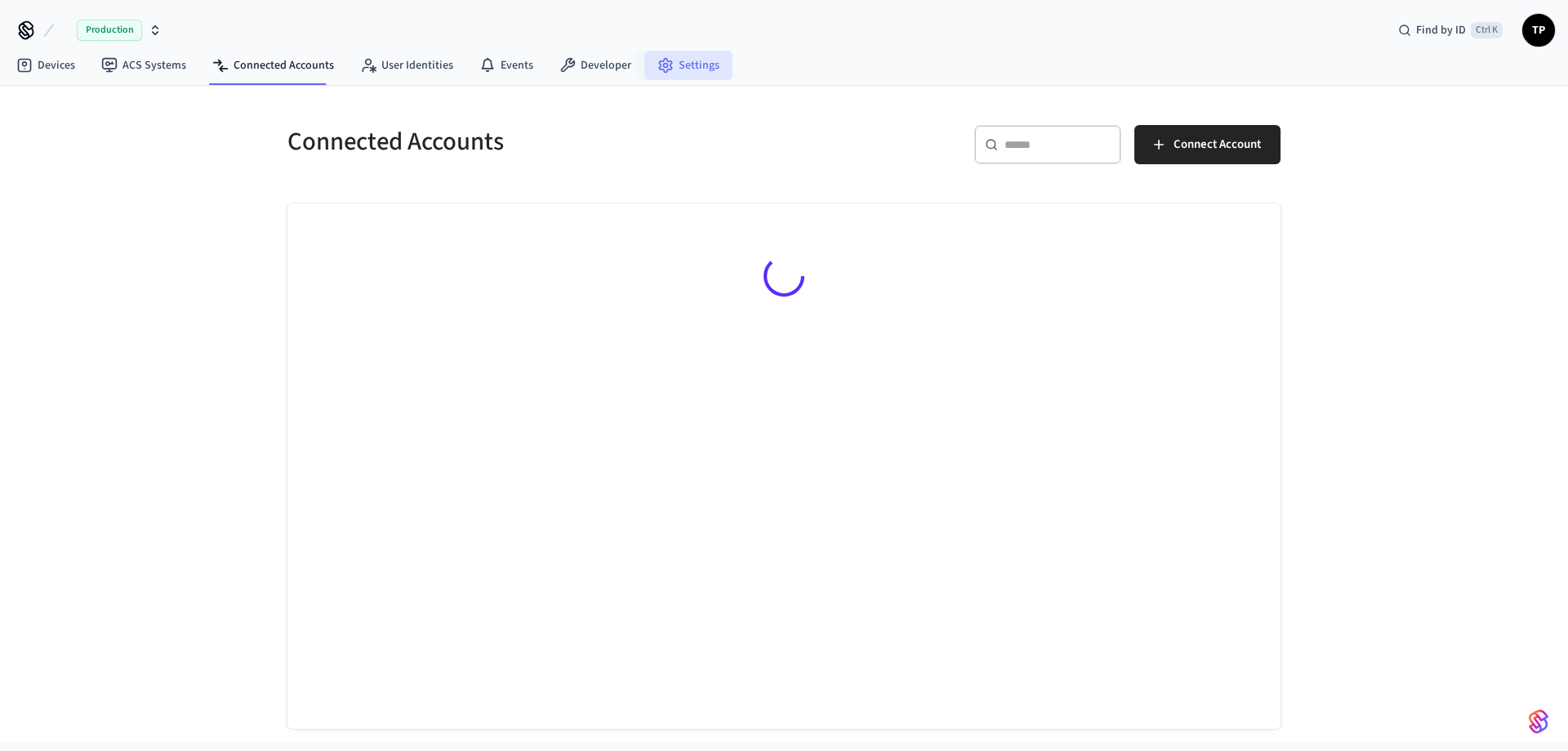
click at [668, 65] on link "Settings" at bounding box center [688, 65] width 89 height 30
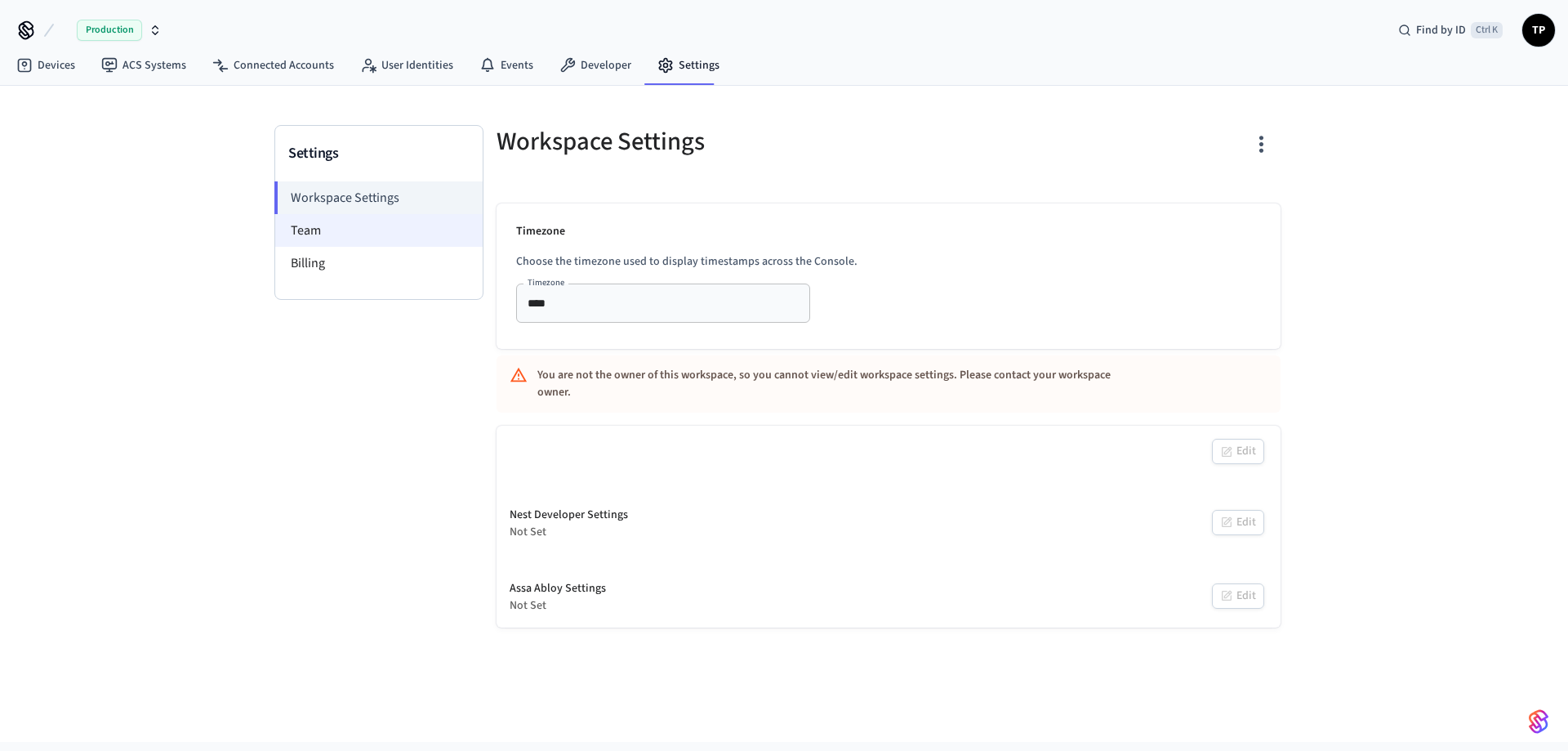
click at [318, 224] on li "Team" at bounding box center [379, 231] width 208 height 32
click at [312, 268] on li "Billing" at bounding box center [379, 263] width 208 height 32
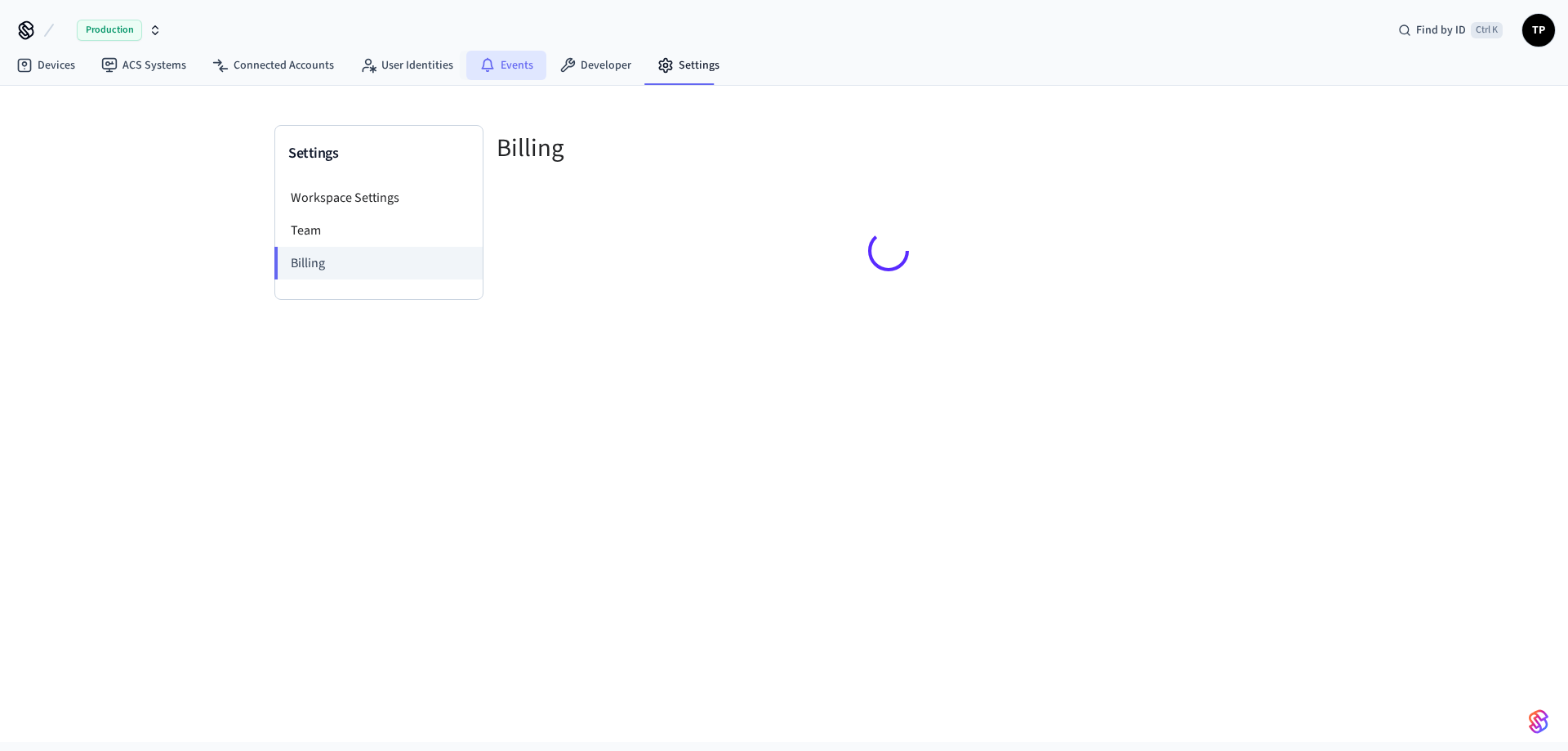
click at [513, 59] on link "Events" at bounding box center [507, 65] width 80 height 30
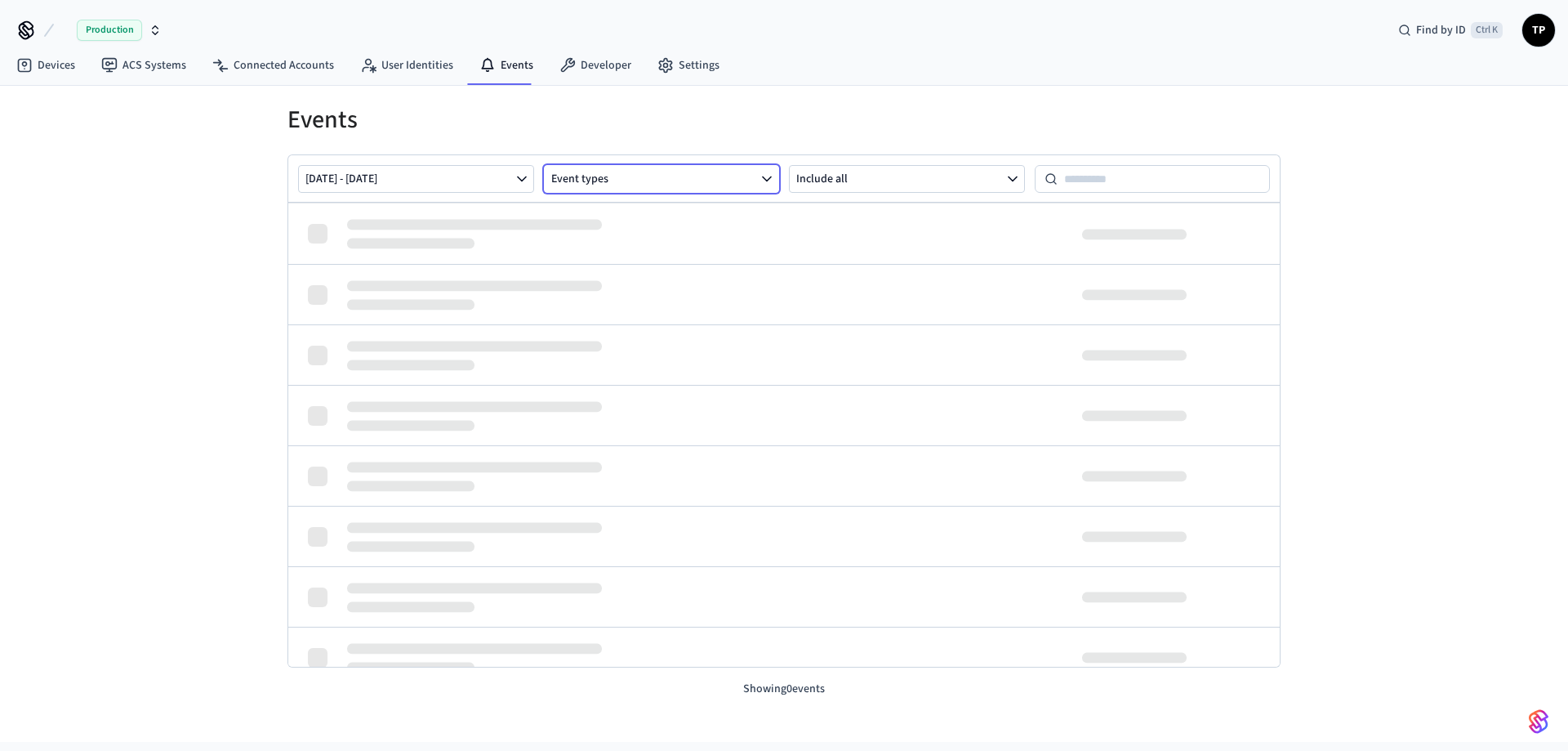
click at [616, 180] on button "Event types" at bounding box center [662, 178] width 236 height 28
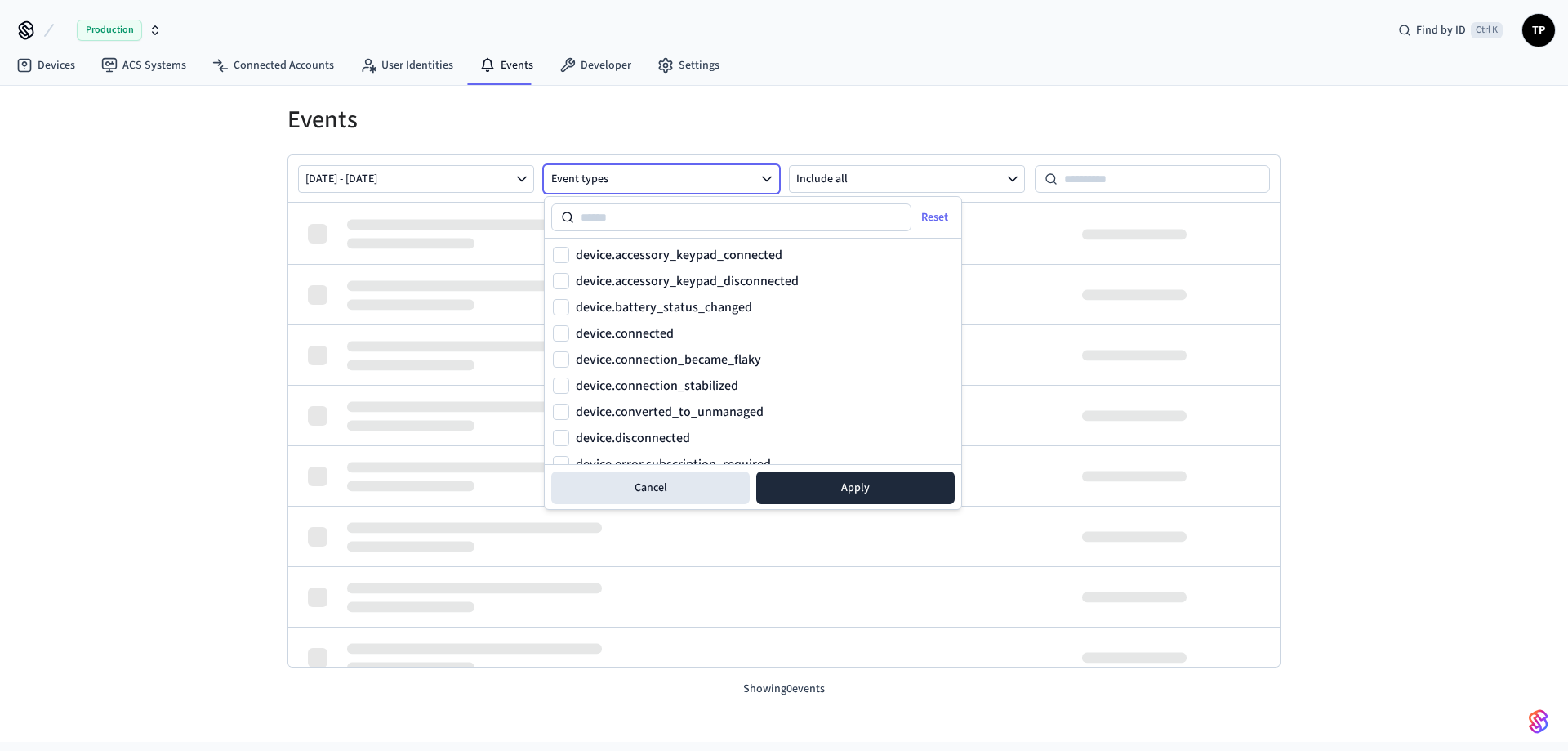
click at [616, 180] on button "Event types" at bounding box center [662, 178] width 236 height 28
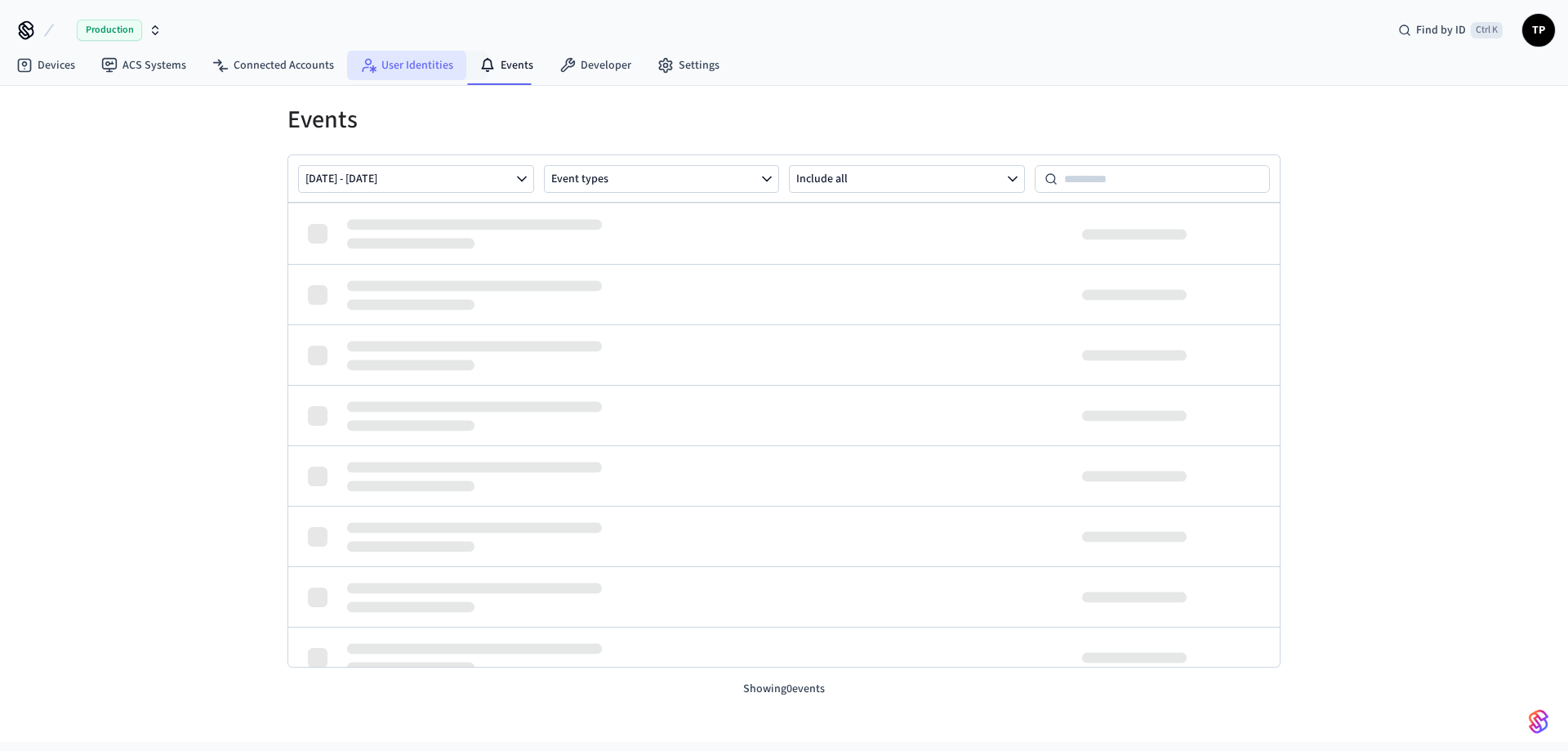
click at [422, 66] on link "User Identities" at bounding box center [406, 65] width 119 height 30
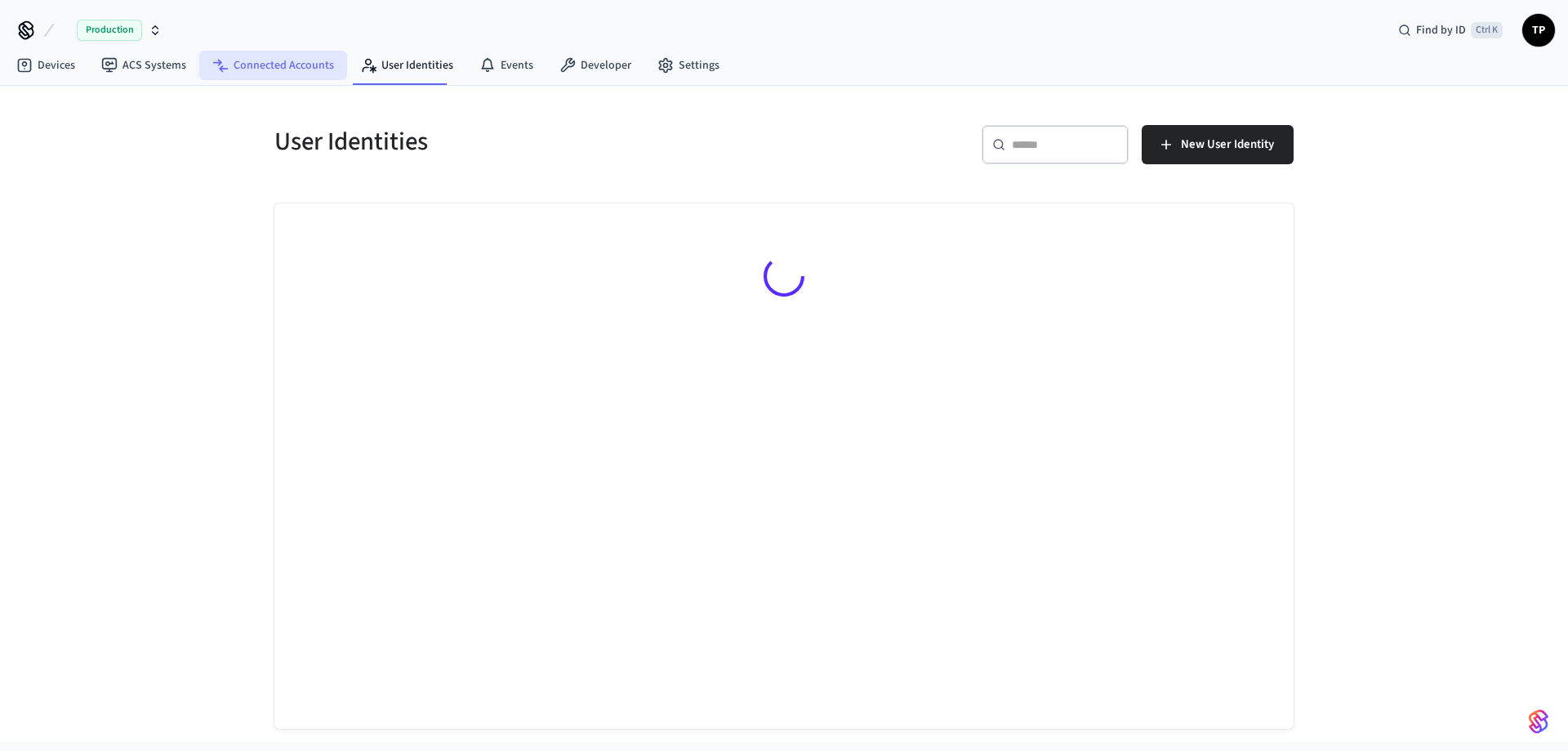
click at [266, 61] on link "Connected Accounts" at bounding box center [272, 65] width 148 height 30
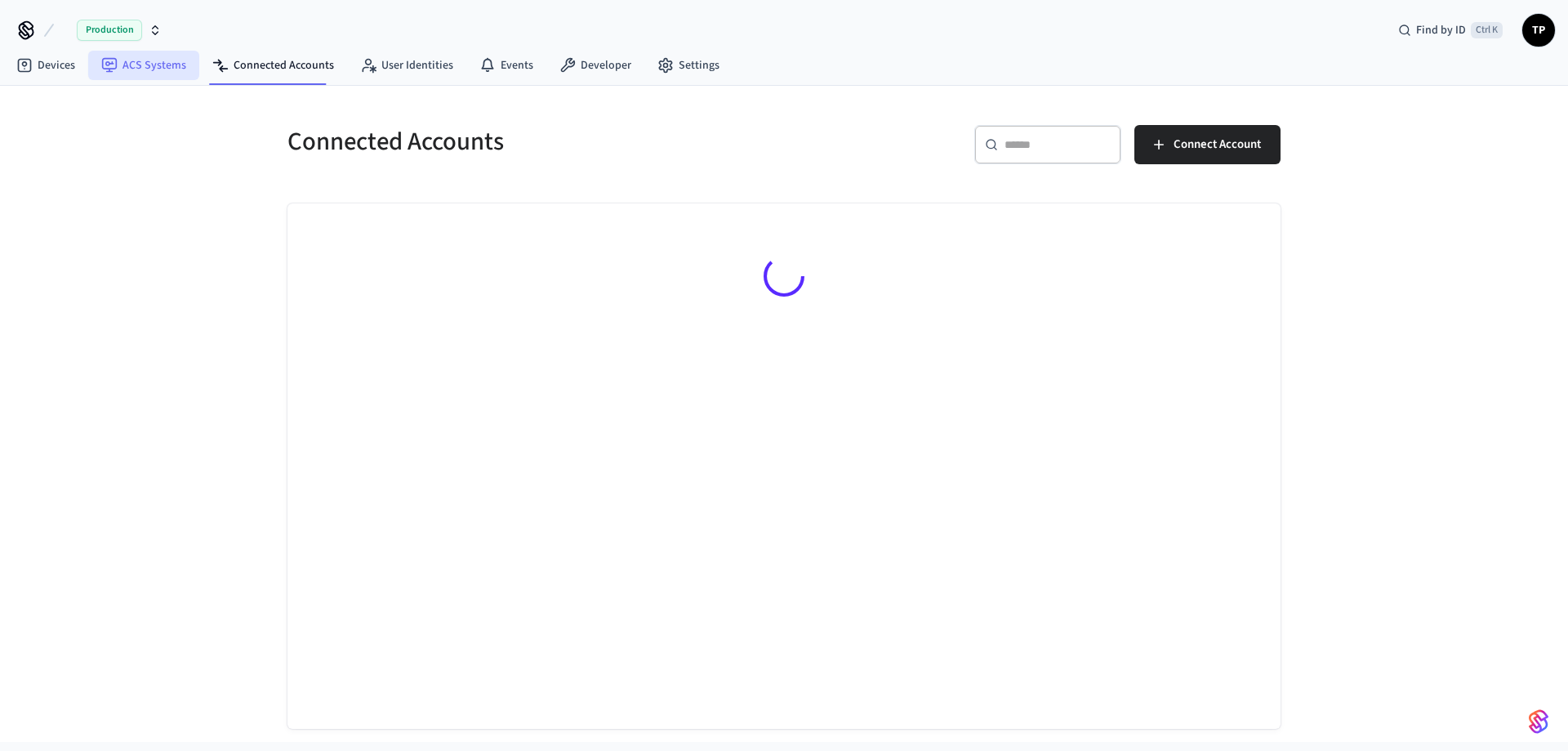
click at [131, 71] on link "ACS Systems" at bounding box center [144, 65] width 111 height 30
click at [49, 72] on link "Devices" at bounding box center [45, 65] width 85 height 30
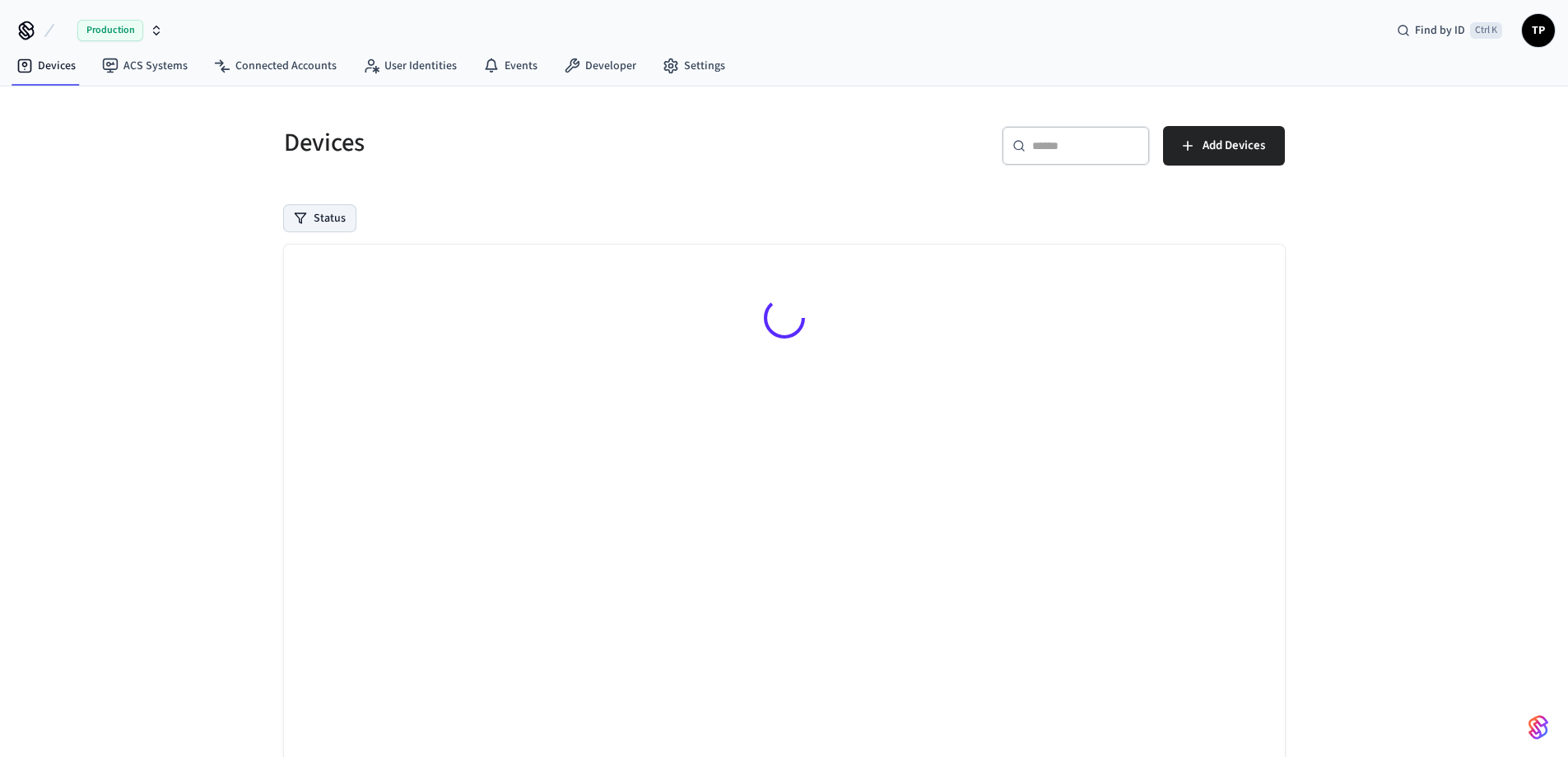
click at [332, 221] on button "Status" at bounding box center [320, 217] width 72 height 26
drag, startPoint x: 311, startPoint y: 279, endPoint x: 332, endPoint y: 283, distance: 21.4
click at [311, 280] on div "Online" at bounding box center [376, 280] width 163 height 23
click at [303, 280] on button "Online" at bounding box center [302, 281] width 13 height 13
click at [567, 169] on div "Devices" at bounding box center [519, 142] width 511 height 72
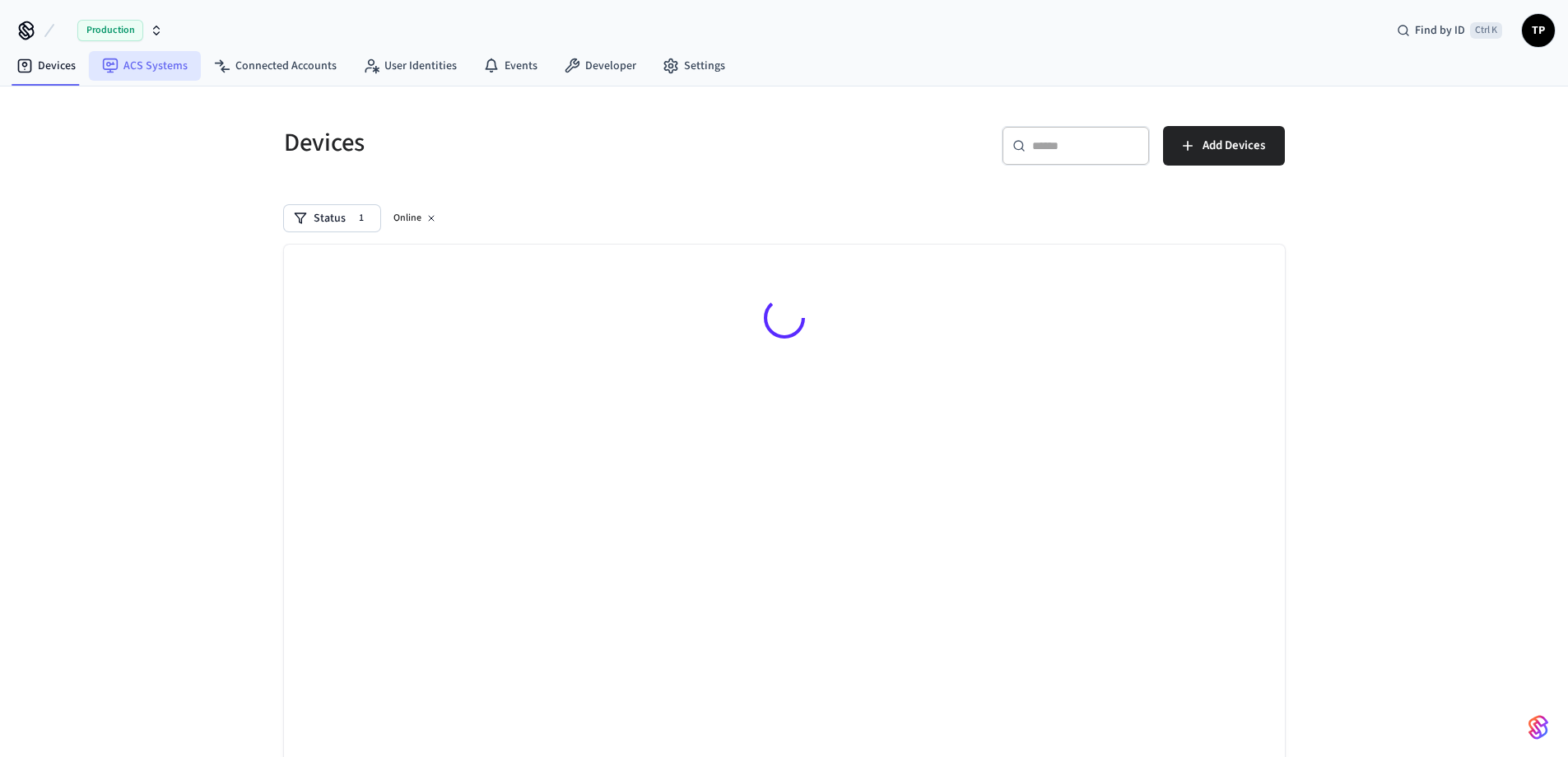
click at [158, 63] on link "ACS Systems" at bounding box center [145, 65] width 112 height 30
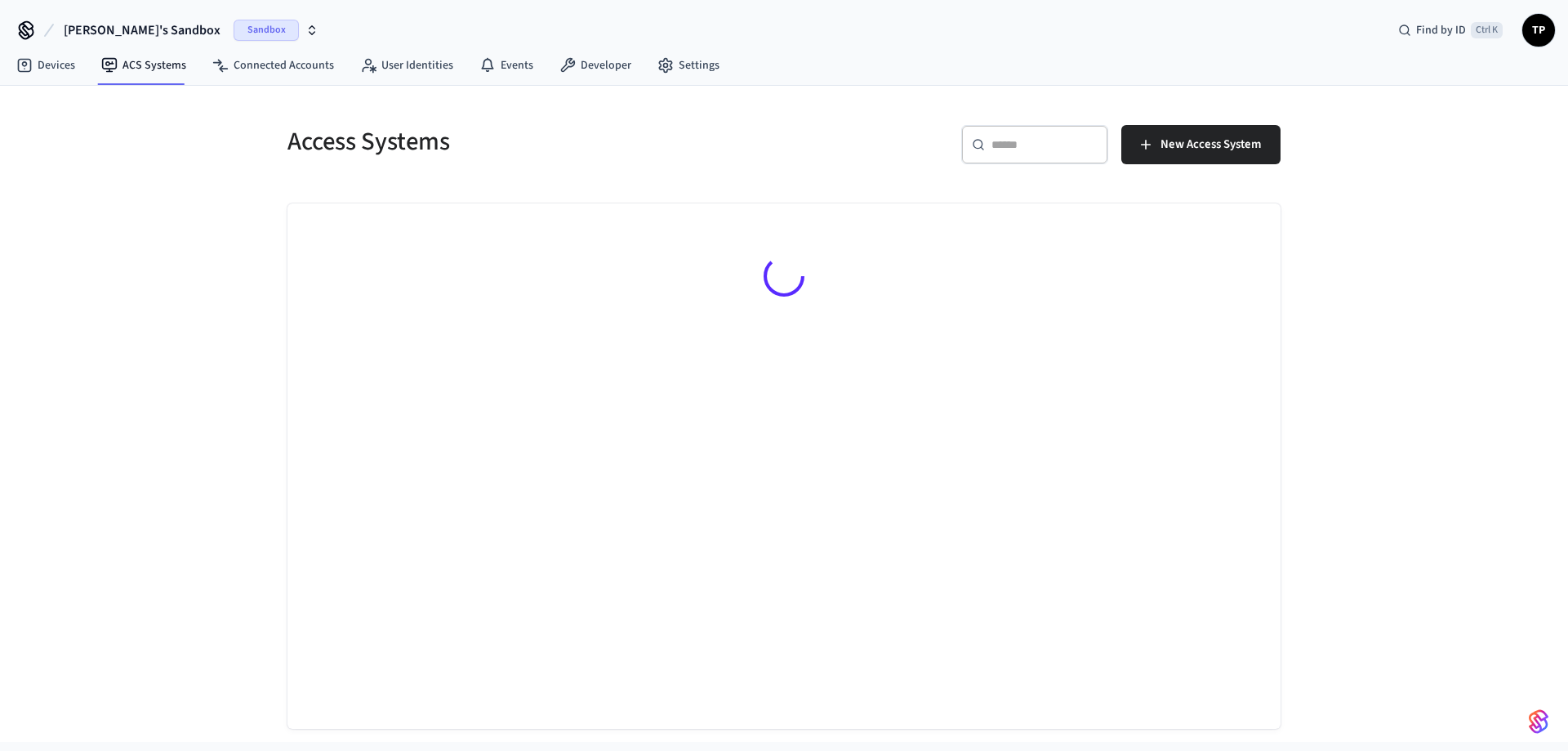
click at [241, 37] on div "Sandbox" at bounding box center [275, 30] width 85 height 21
click at [94, 106] on span "Tomi's Sandbox" at bounding box center [103, 105] width 140 height 16
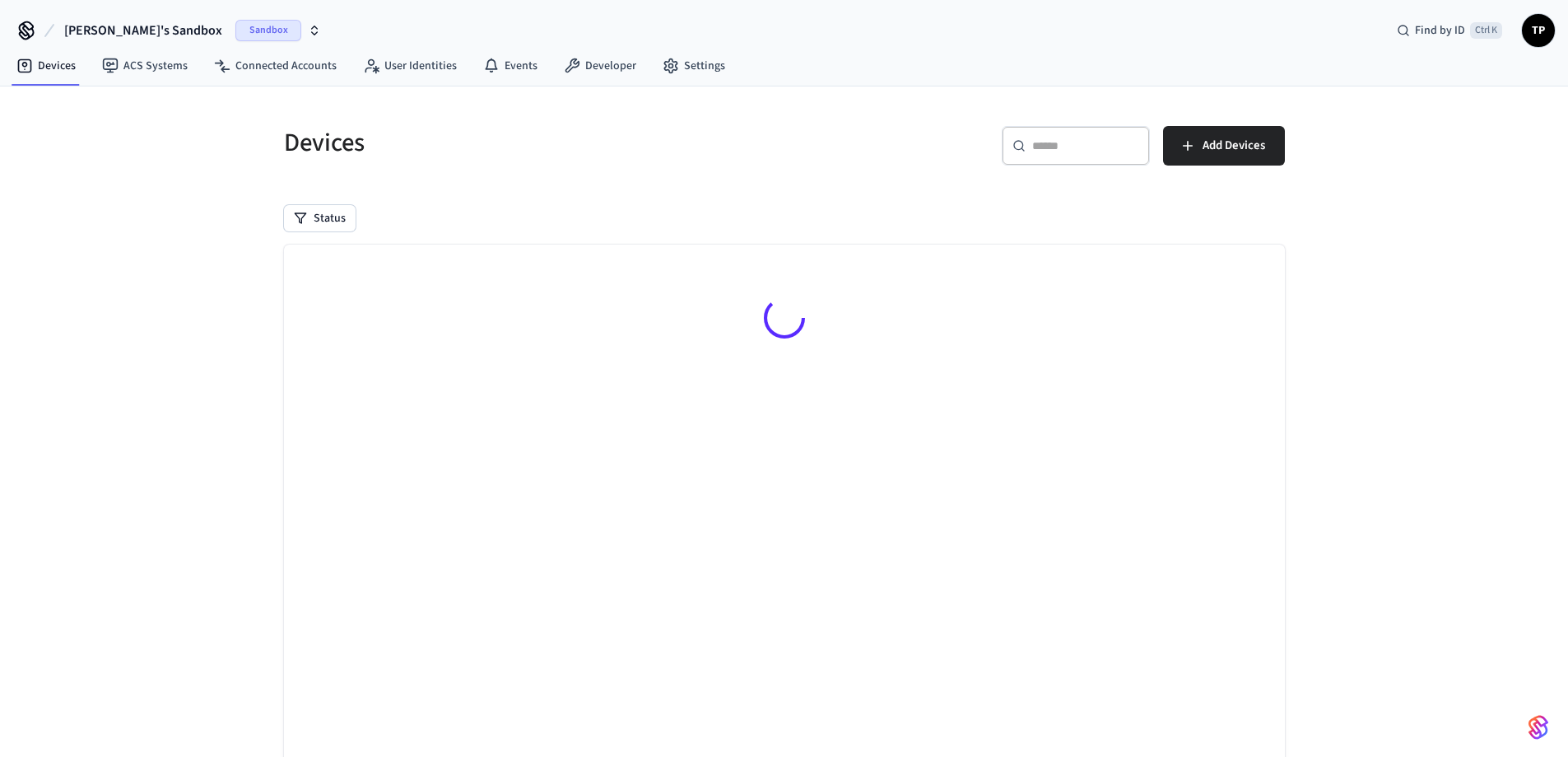
click at [95, 32] on span "Tomi's Sandbox" at bounding box center [143, 30] width 158 height 20
click at [80, 105] on span "Tomi's Sandbox" at bounding box center [104, 106] width 141 height 16
click at [125, 59] on link "ACS Systems" at bounding box center [145, 65] width 112 height 30
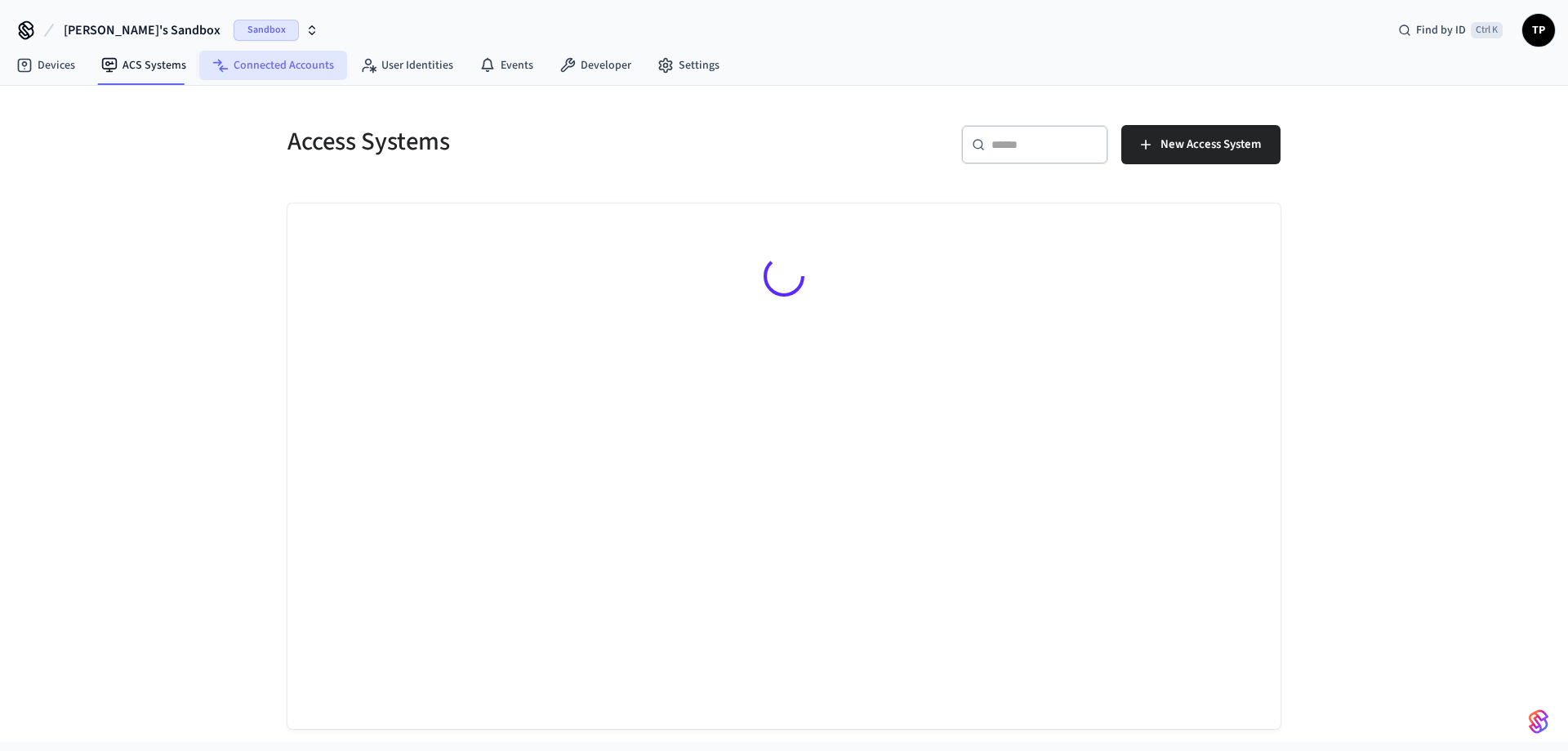
click at [290, 62] on link "Connected Accounts" at bounding box center [272, 65] width 148 height 30
click at [419, 62] on link "User Identities" at bounding box center [406, 65] width 119 height 30
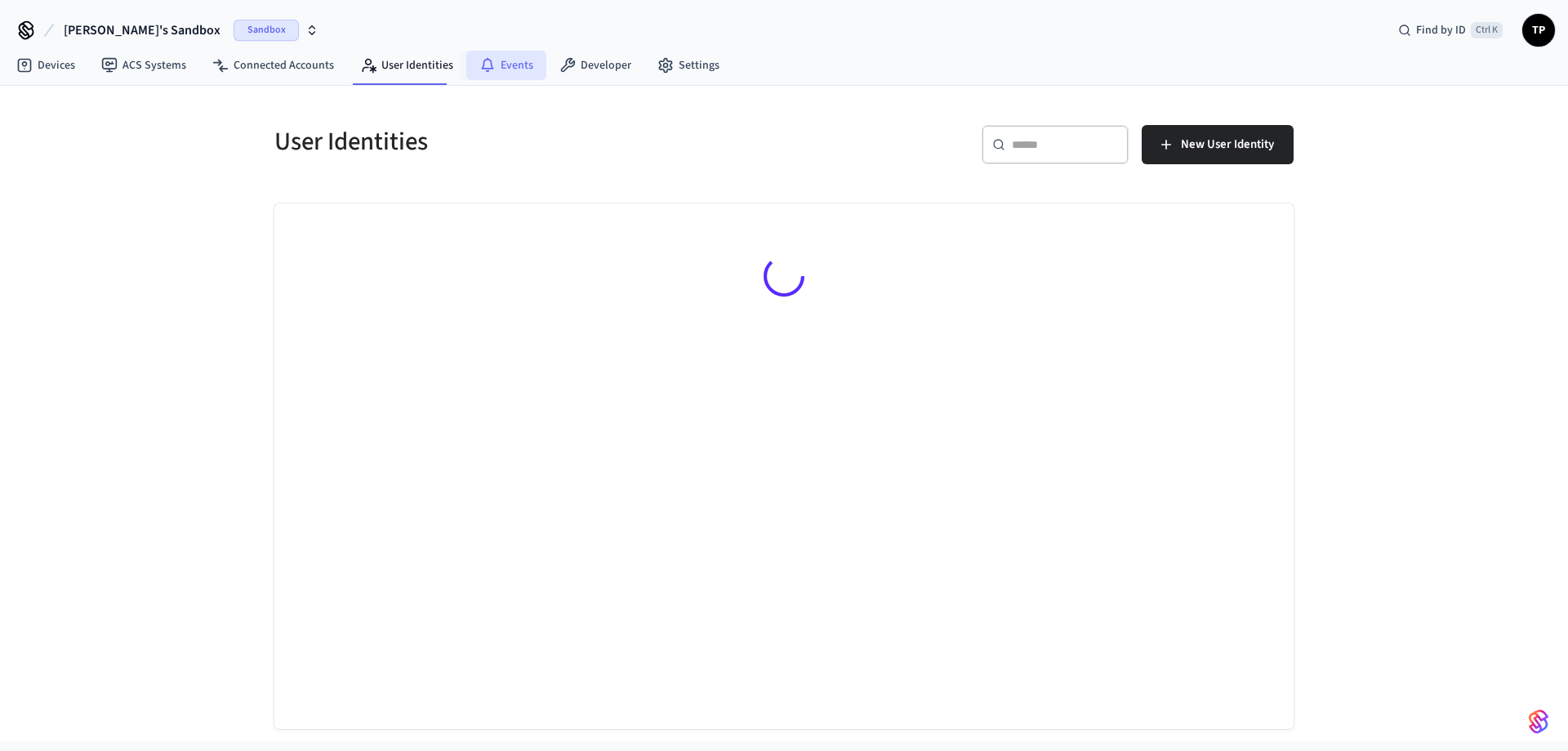
click at [501, 64] on link "Events" at bounding box center [507, 65] width 80 height 30
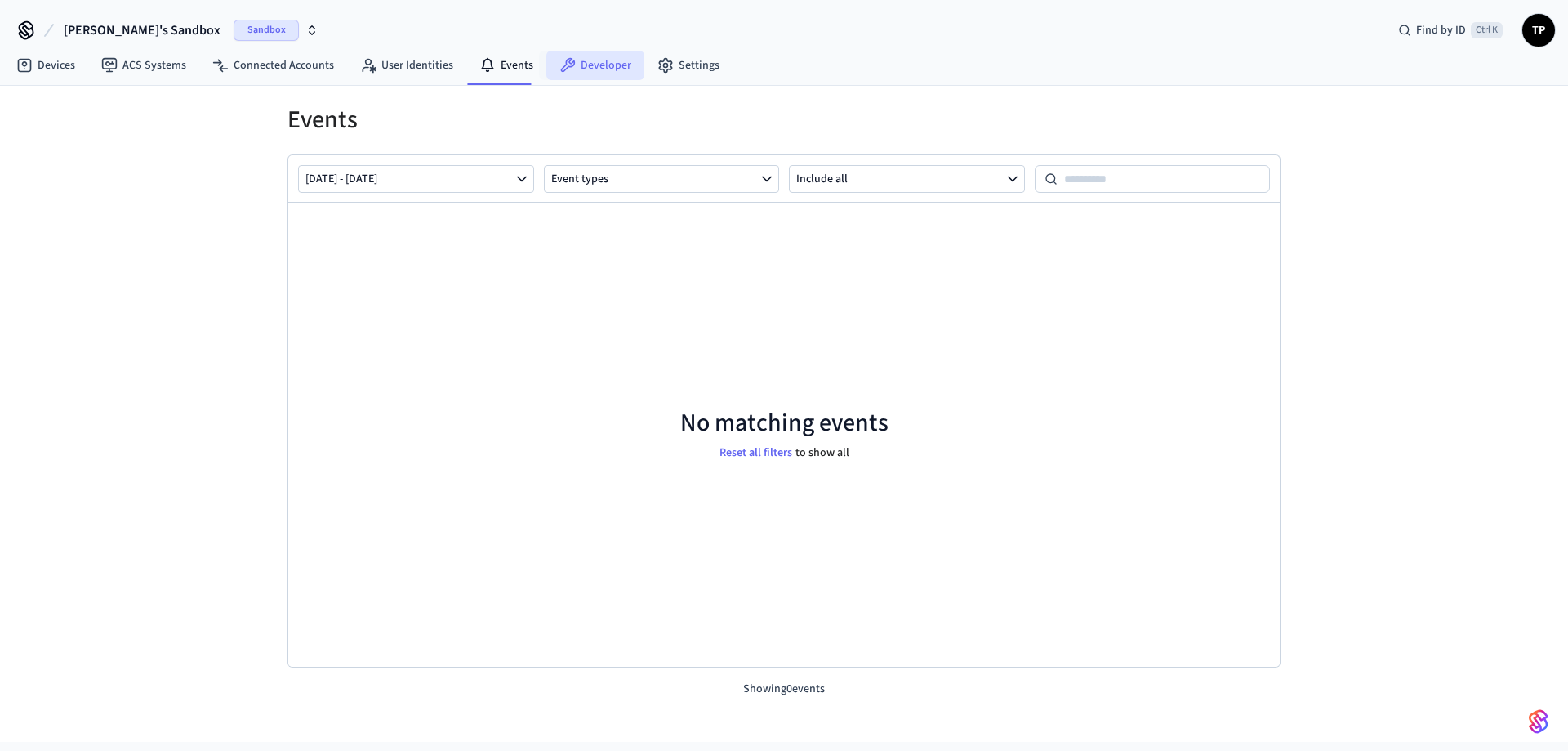
click at [598, 61] on link "Developer" at bounding box center [595, 65] width 98 height 30
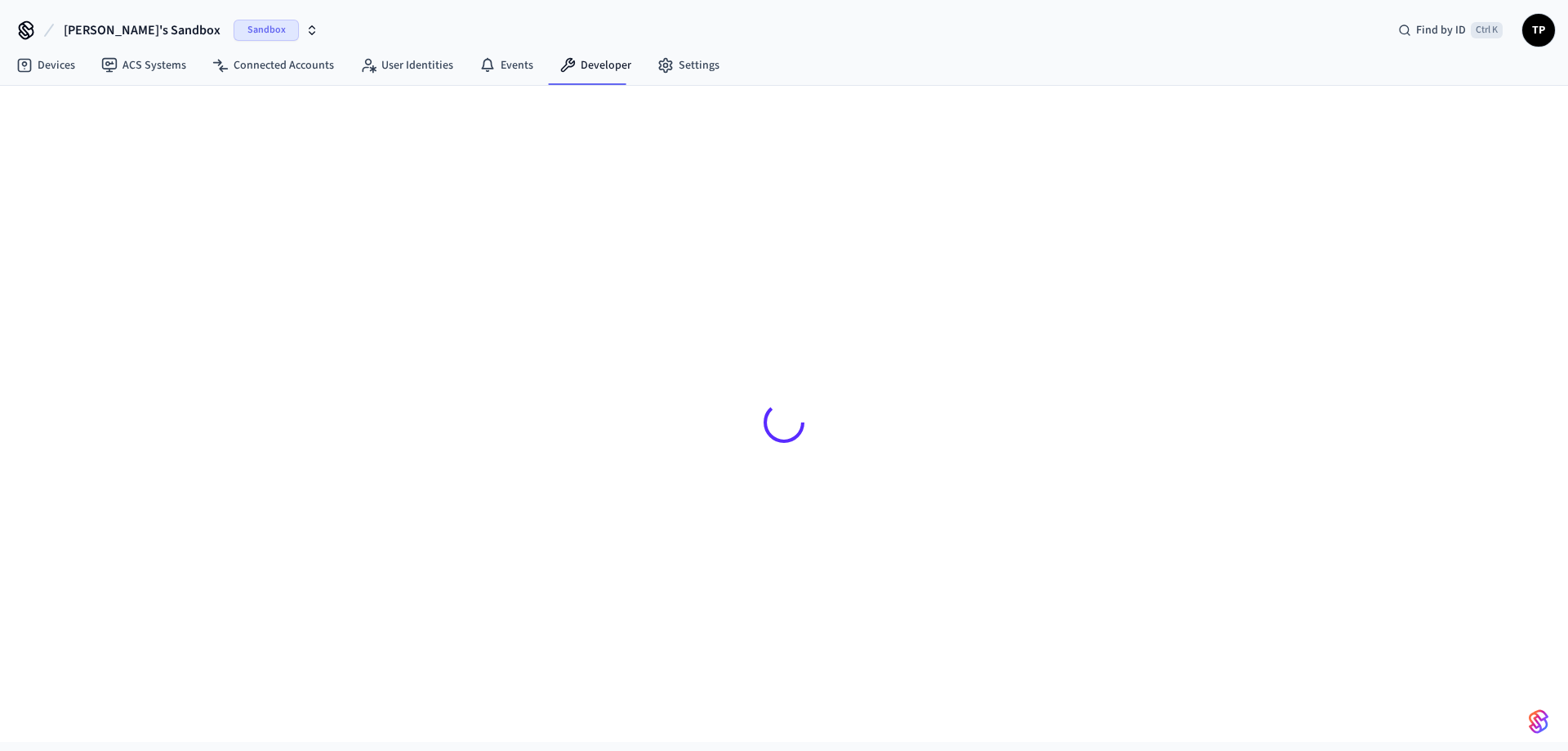
click at [1531, 27] on span "TP" at bounding box center [1538, 30] width 30 height 30
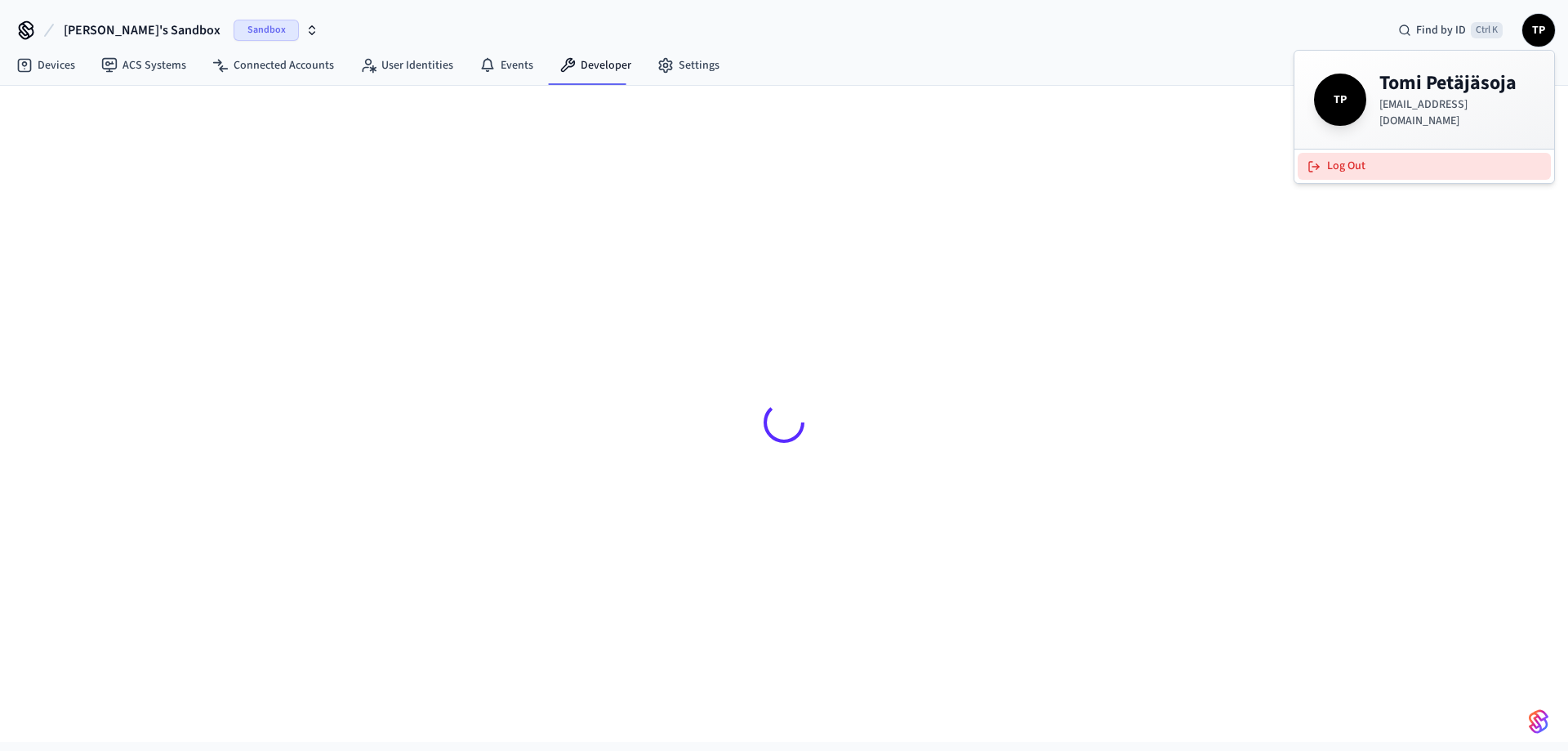
click at [1353, 157] on button "Log Out" at bounding box center [1424, 166] width 253 height 27
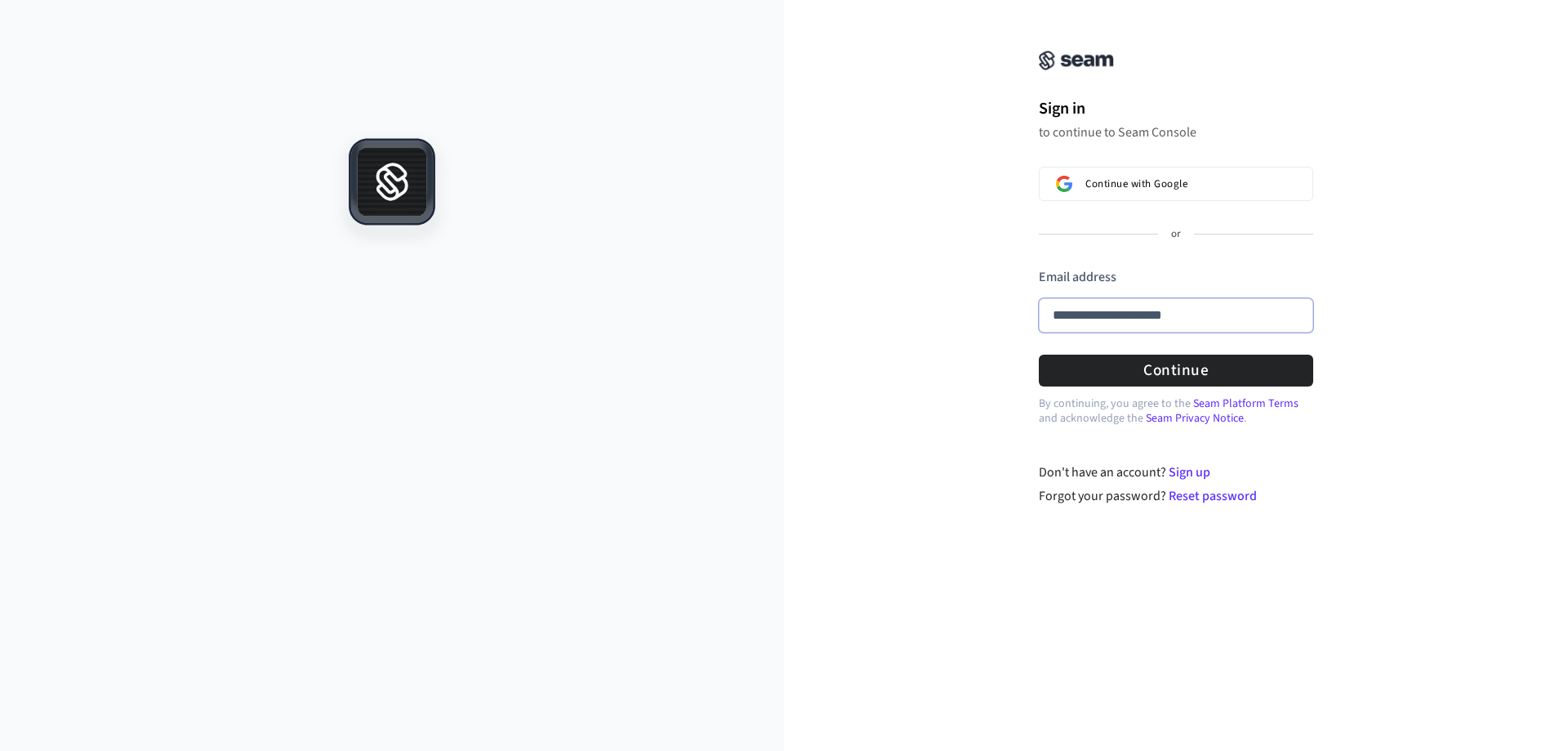
click at [1165, 307] on input "**********" at bounding box center [1176, 315] width 274 height 34
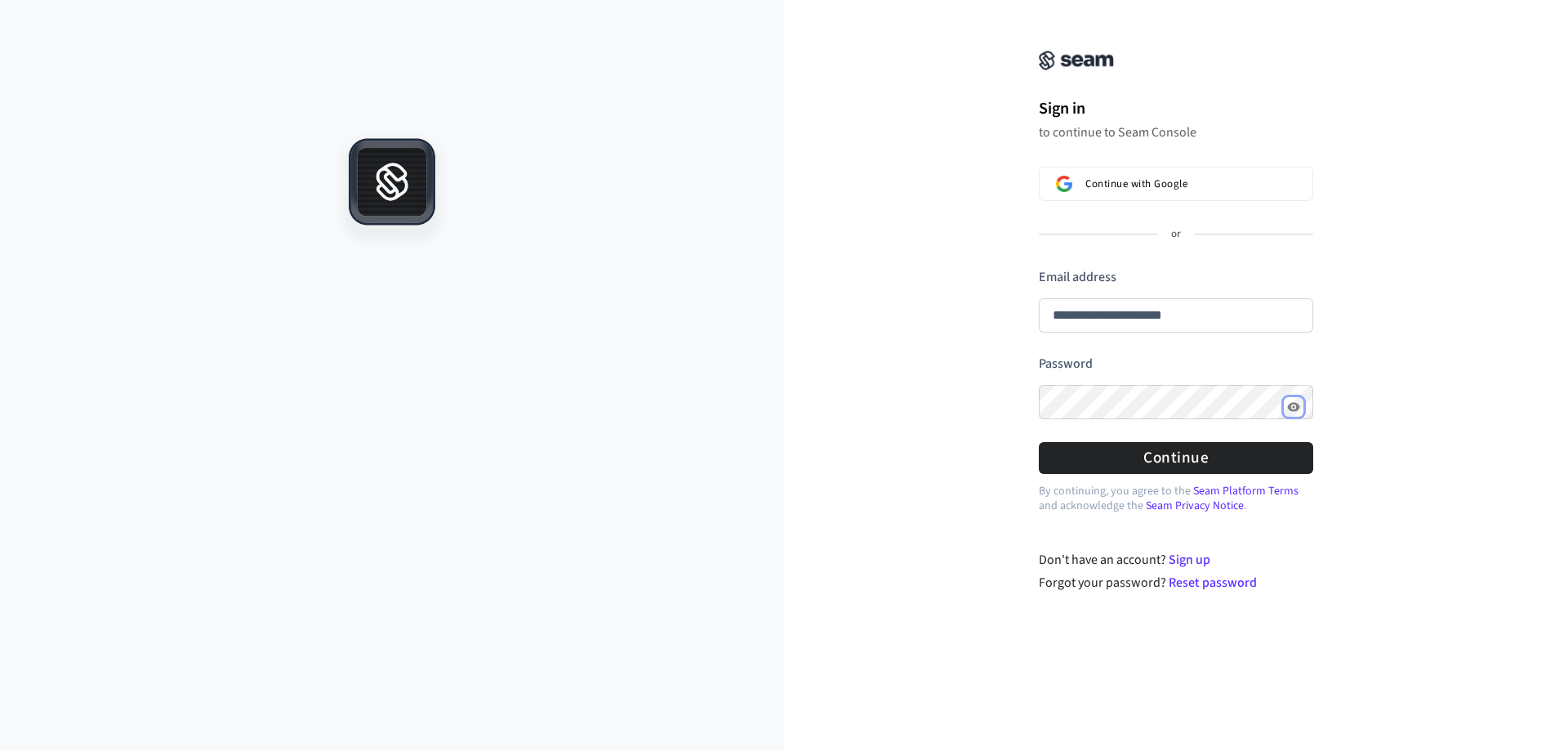
click at [1286, 408] on button "Show password" at bounding box center [1294, 407] width 20 height 20
click at [1286, 408] on button "Hide password" at bounding box center [1294, 407] width 20 height 20
click at [1240, 459] on button "Continue" at bounding box center [1176, 457] width 274 height 31
type input "**********"
click at [1161, 372] on form "**********" at bounding box center [1176, 371] width 274 height 206
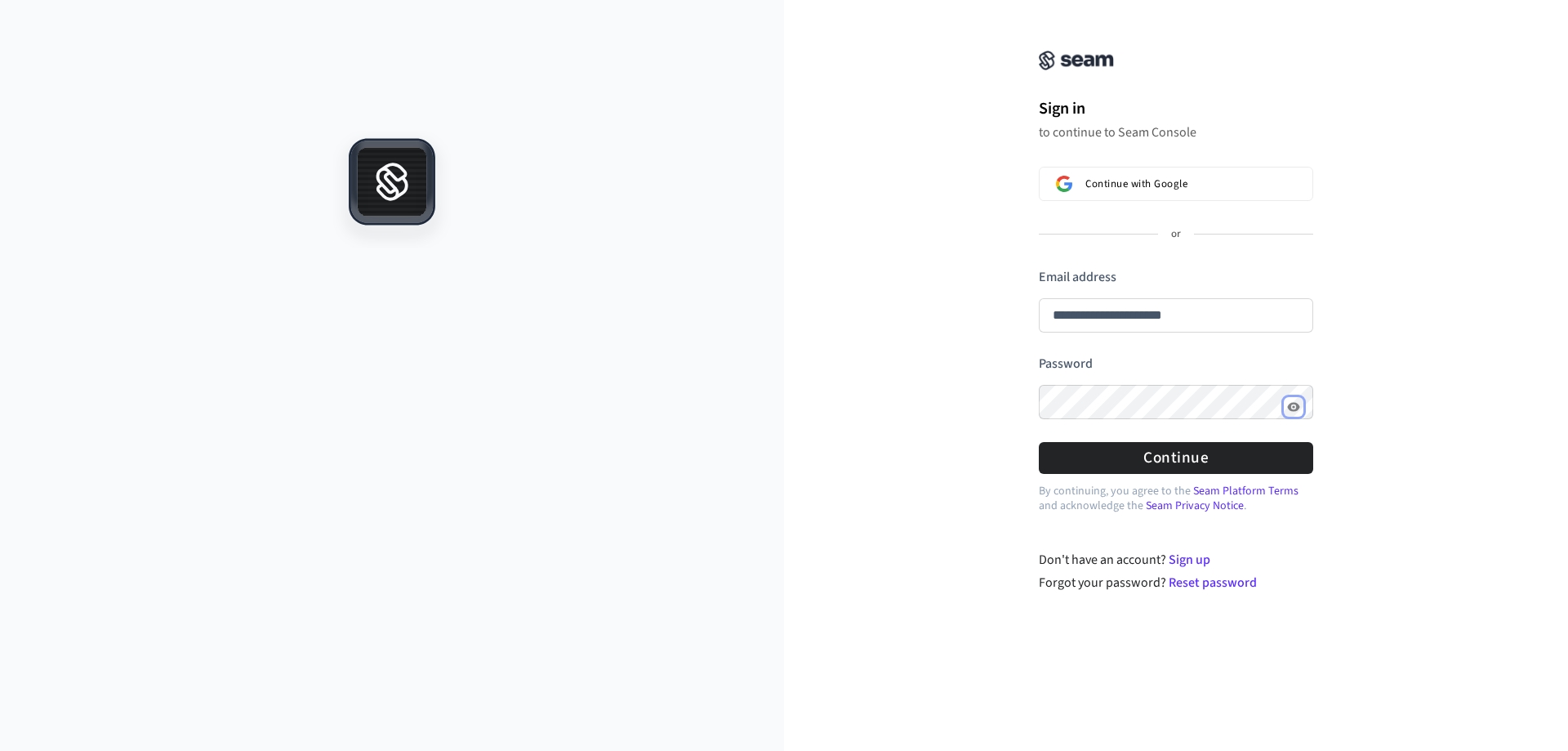
click at [1297, 410] on icon "Show password" at bounding box center [1293, 406] width 12 height 9
click at [1297, 410] on icon "Hide password" at bounding box center [1293, 407] width 12 height 10
click at [1215, 450] on button "Continue" at bounding box center [1176, 457] width 274 height 31
type input "**********"
click at [1122, 457] on button "Continue" at bounding box center [1176, 457] width 274 height 31
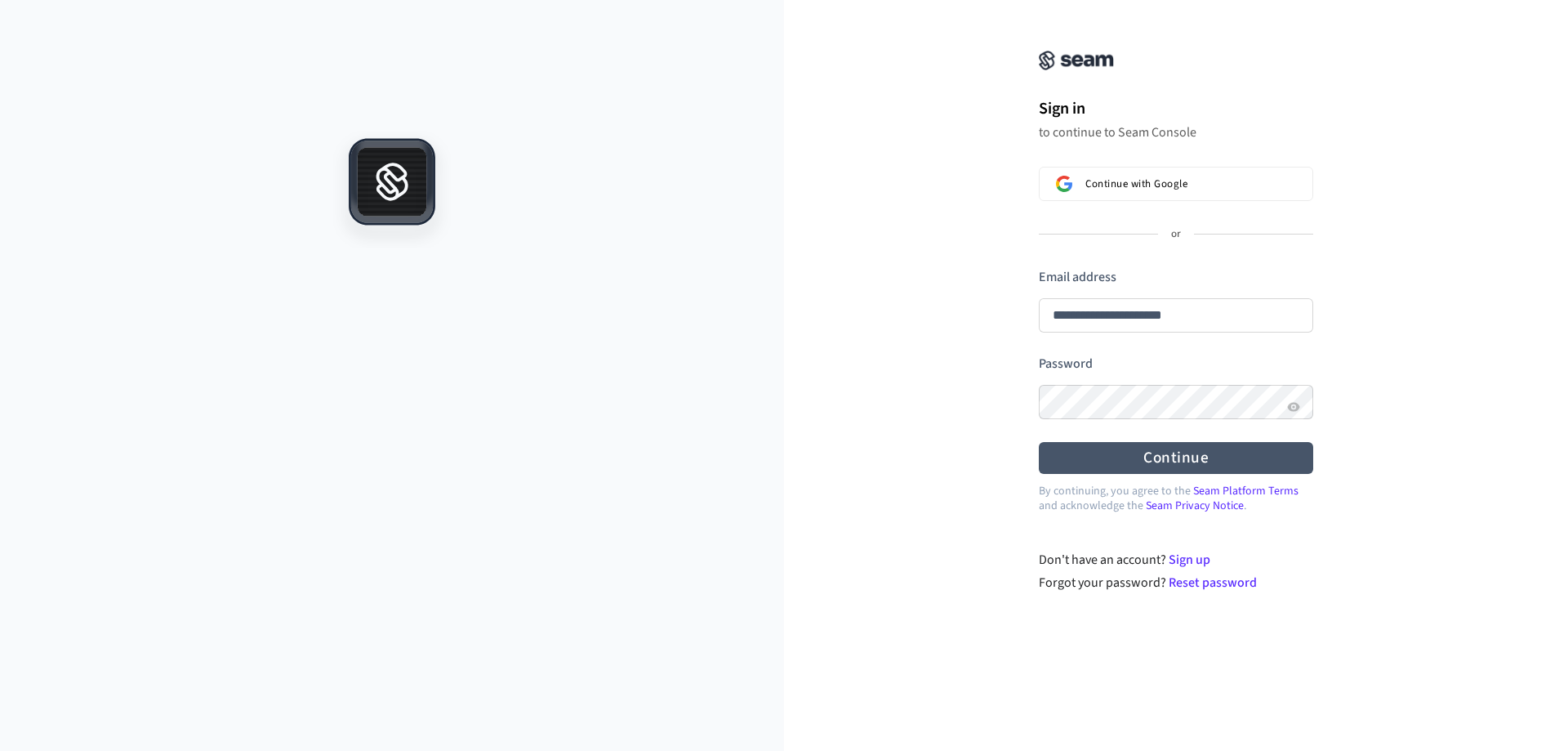
type input "**********"
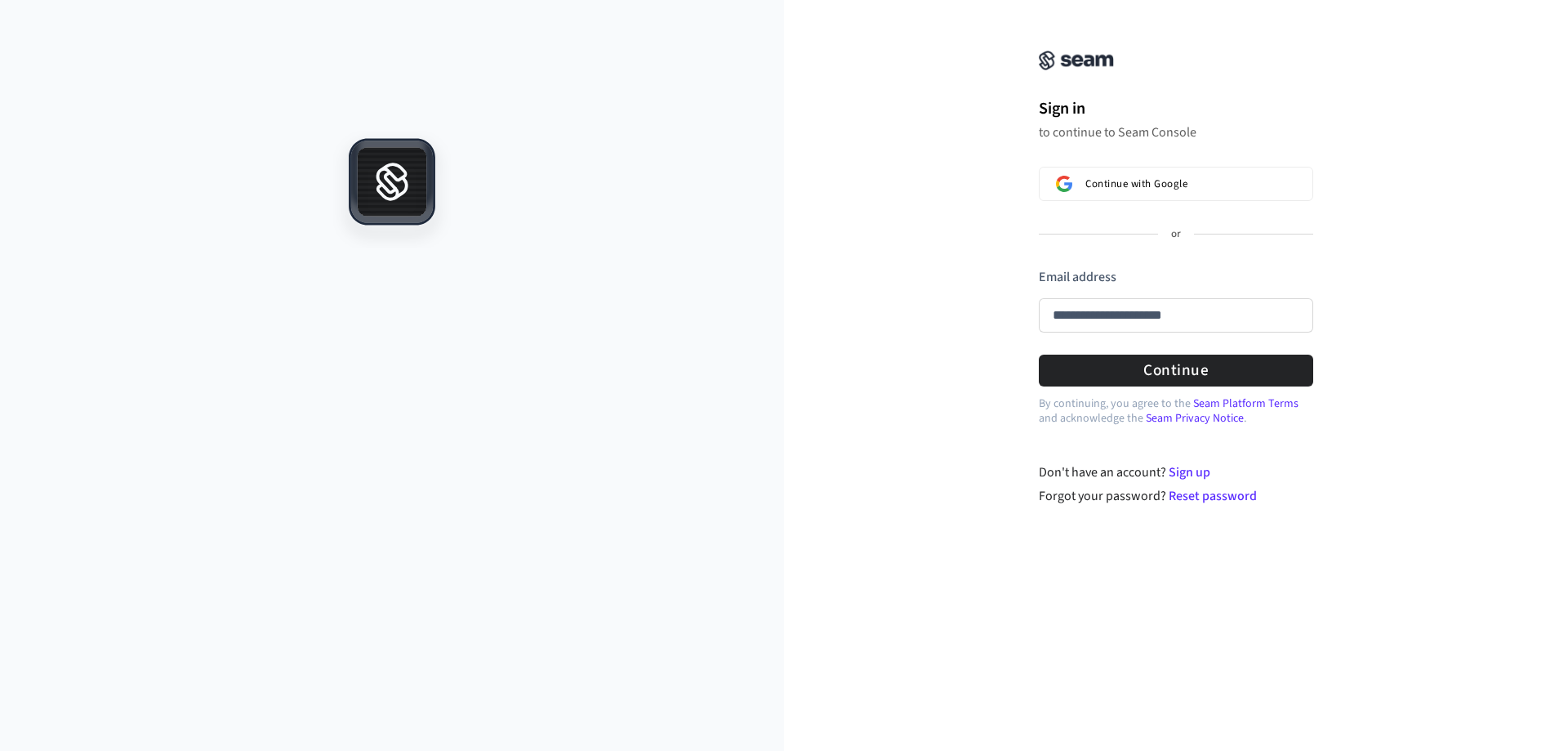
click at [848, 484] on div "**********" at bounding box center [1176, 263] width 784 height 486
type input "**********"
